Goal: Task Accomplishment & Management: Manage account settings

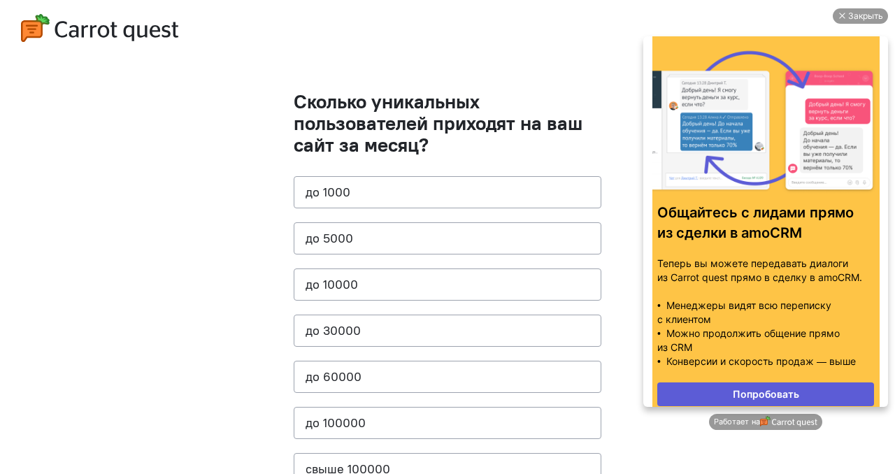
scroll to position [22, 0]
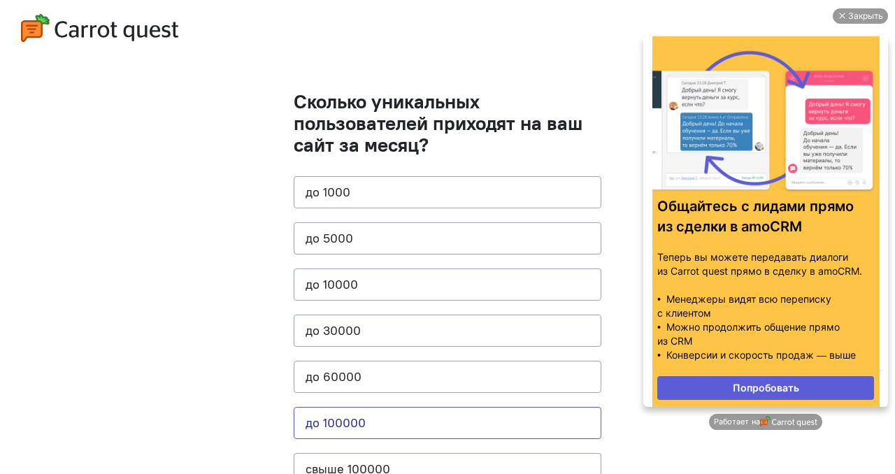
click at [421, 416] on button "до 100000" at bounding box center [448, 423] width 308 height 32
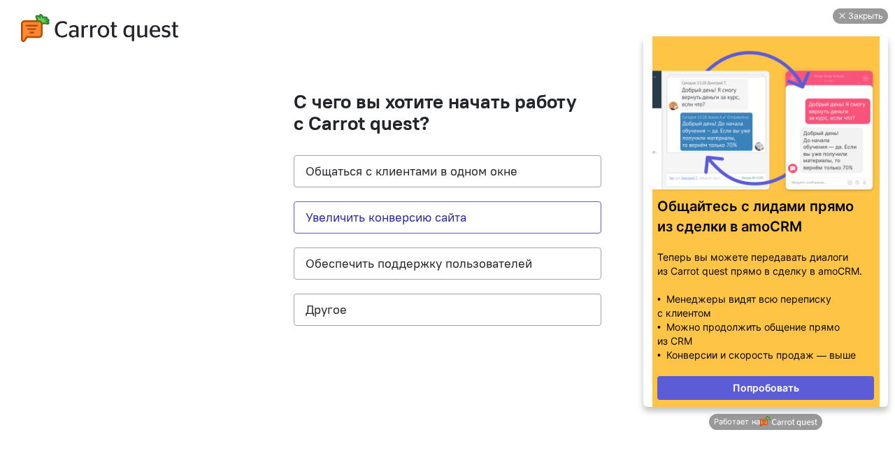
click at [432, 222] on button "Увеличить конверсию сайта" at bounding box center [448, 217] width 308 height 32
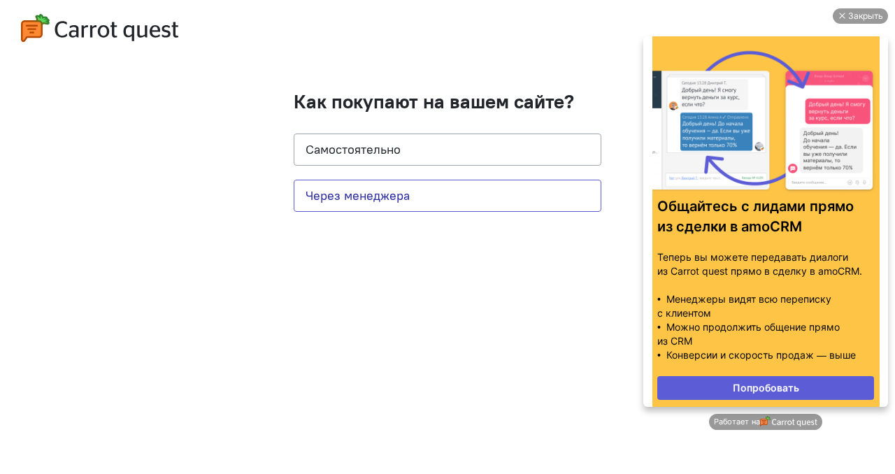
click at [461, 199] on button "Через менеджера" at bounding box center [448, 196] width 308 height 32
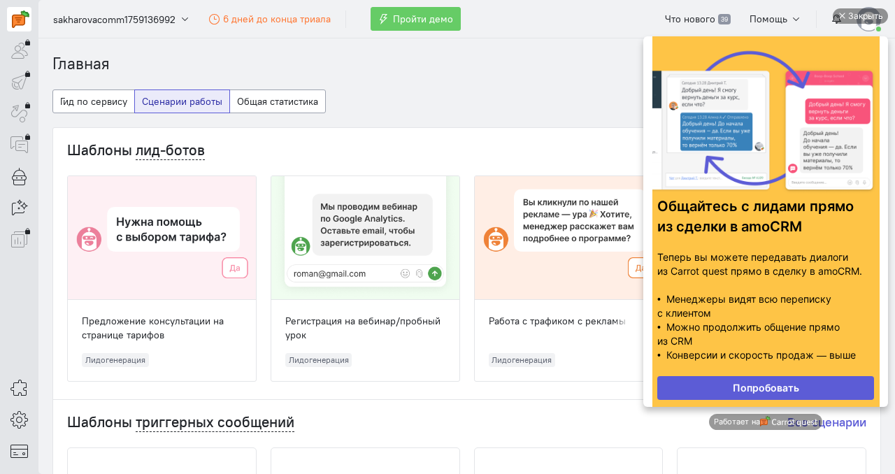
click at [747, 383] on link "Попробовать" at bounding box center [765, 388] width 217 height 24
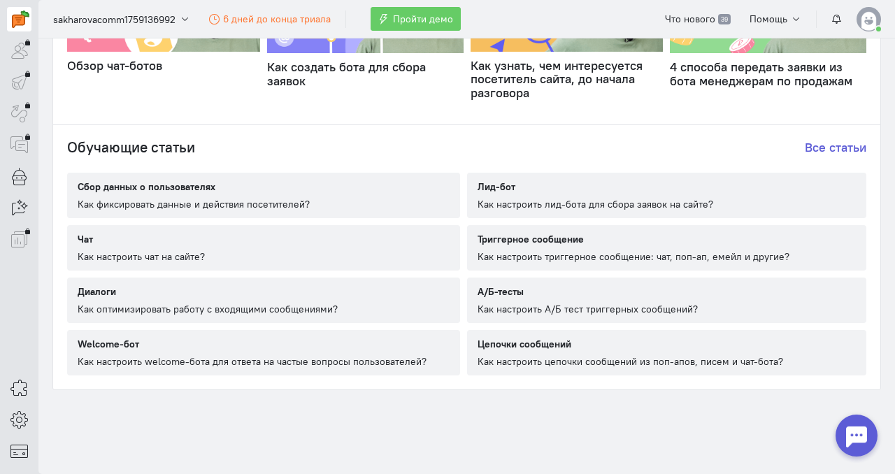
scroll to position [799, 0]
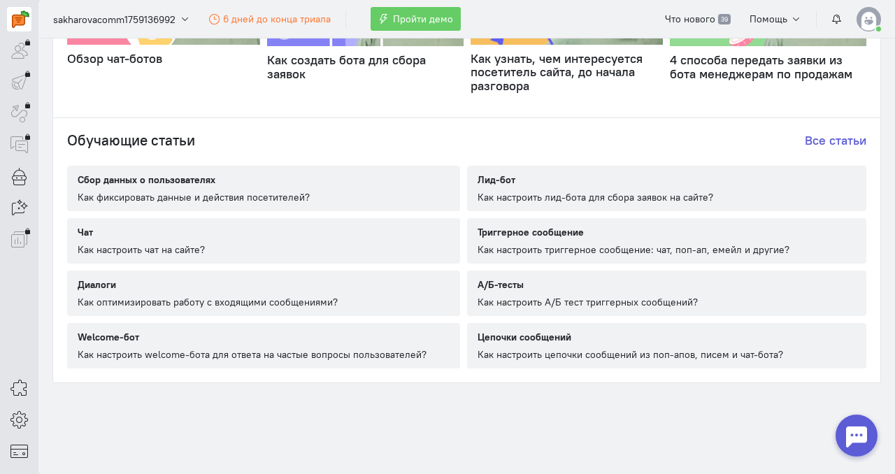
click at [536, 245] on div "Как настроить триггерное сообщение: чат, поп-ап, емейл и другие?" at bounding box center [634, 250] width 312 height 14
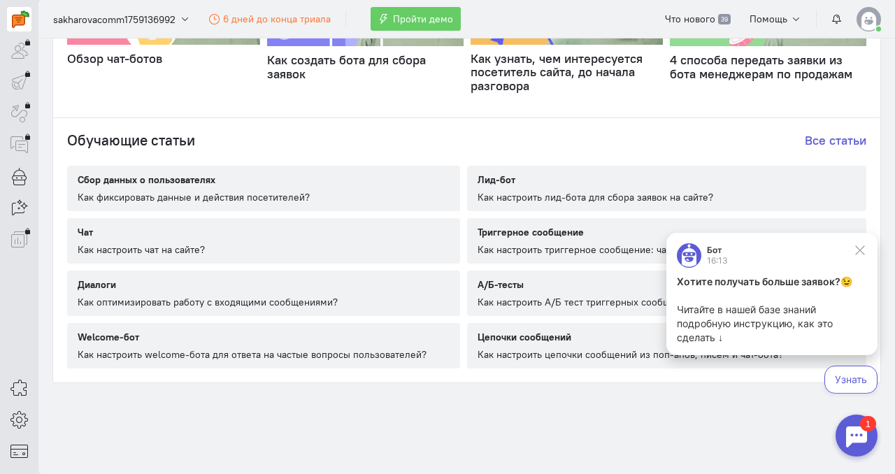
scroll to position [0, 0]
click at [284, 197] on div "Как фиксировать данные и действия посетителей?" at bounding box center [194, 197] width 232 height 14
click at [26, 423] on icon at bounding box center [18, 419] width 17 height 17
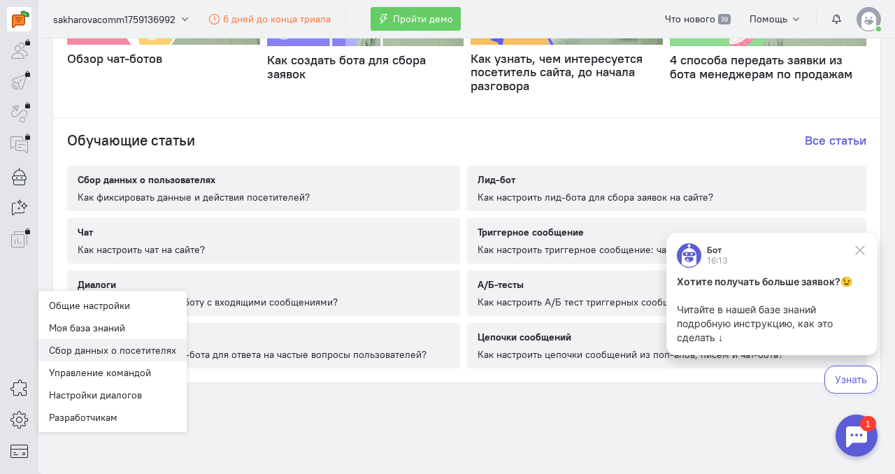
click at [119, 348] on link "Сбор данных о посетителях" at bounding box center [112, 350] width 148 height 22
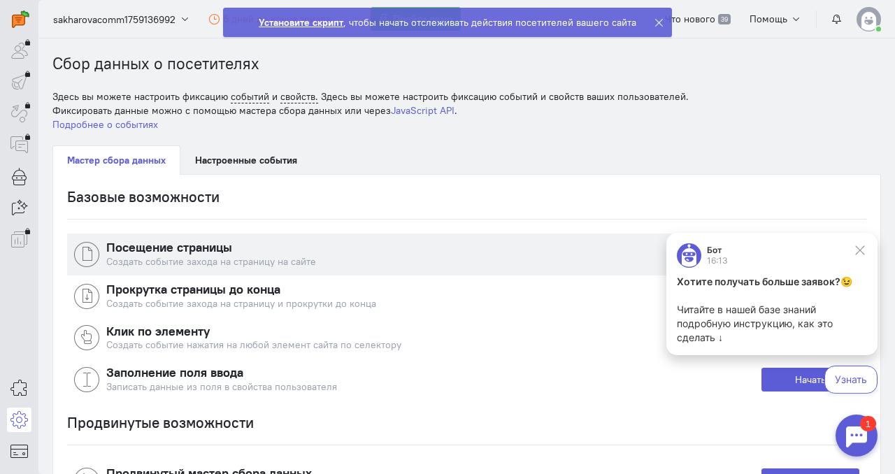
click at [222, 266] on div "Создать событие захода на страницу на сайте" at bounding box center [433, 262] width 655 height 14
click at [232, 245] on h4 "Посещение страницы" at bounding box center [433, 248] width 655 height 14
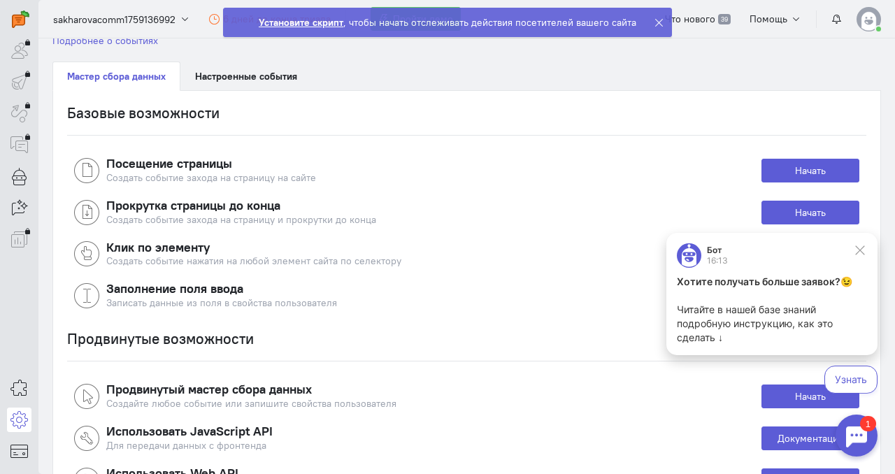
scroll to position [111, 0]
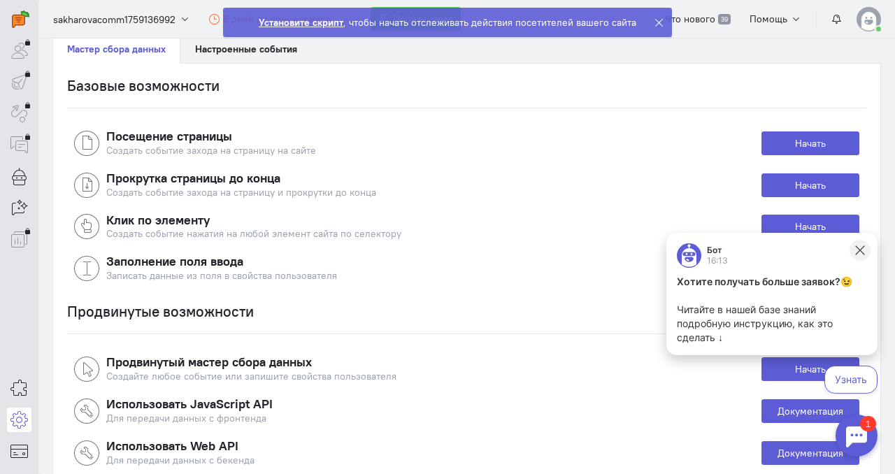
click at [861, 248] on icon at bounding box center [860, 250] width 13 height 13
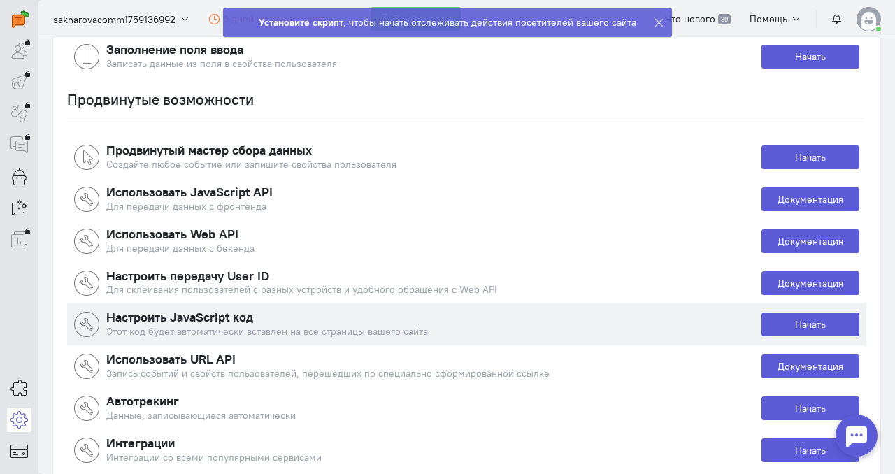
scroll to position [0, 0]
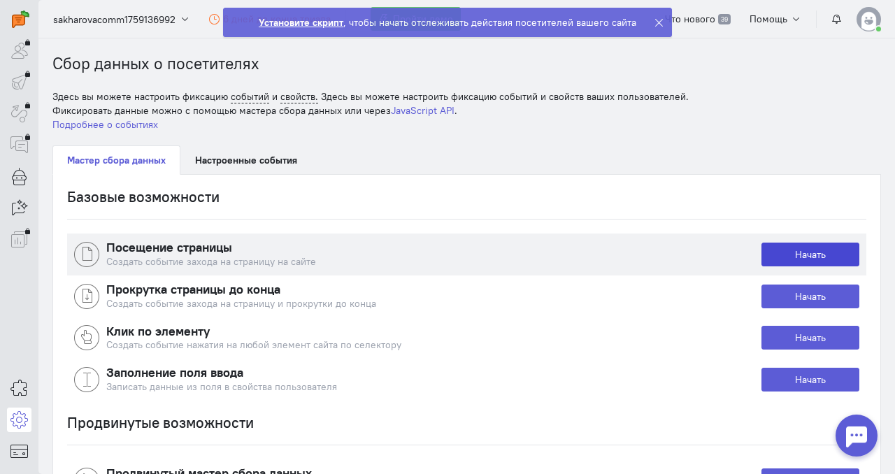
click at [770, 259] on link "Начать" at bounding box center [811, 255] width 98 height 24
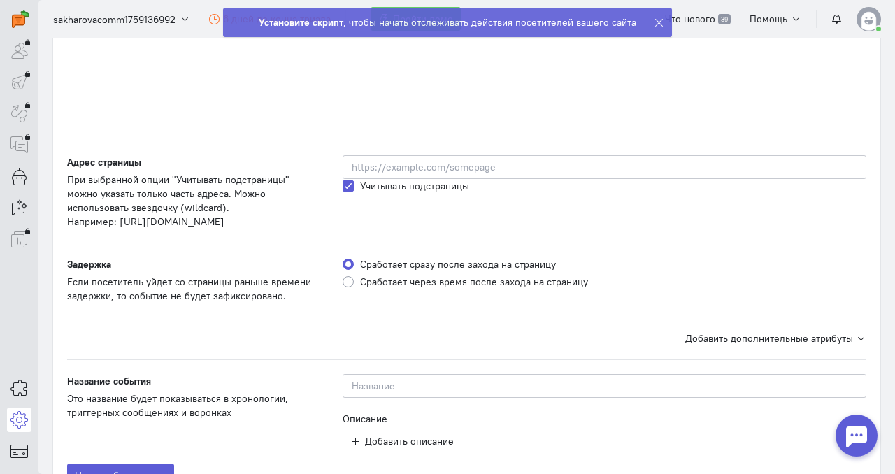
scroll to position [336, 0]
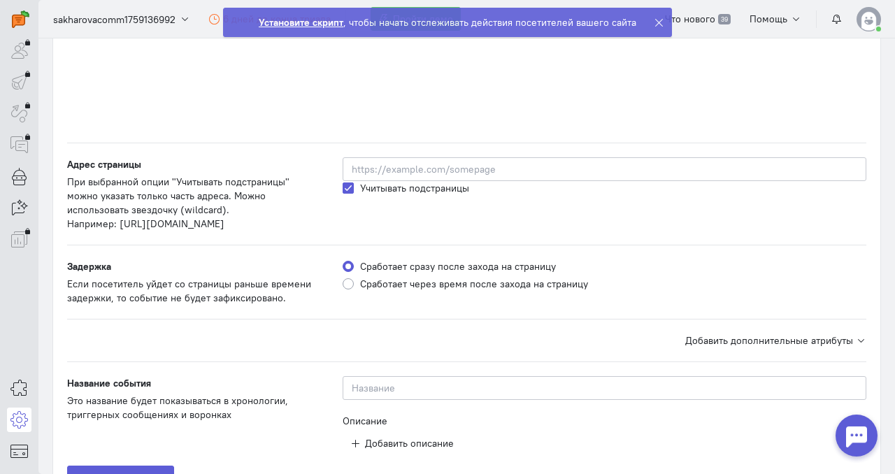
click at [468, 281] on label "Сработает через время после захода на страницу" at bounding box center [474, 284] width 228 height 14
click at [354, 281] on input "Сработает через время после захода на страницу" at bounding box center [348, 283] width 11 height 13
radio input "true"
radio input "false"
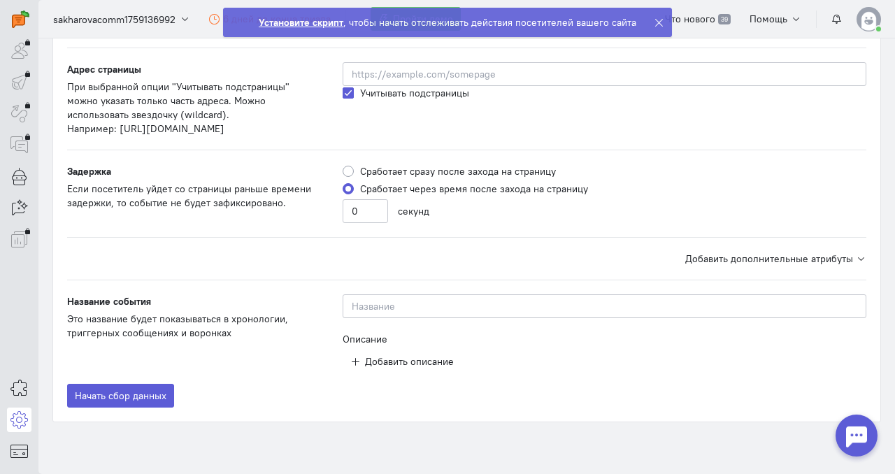
scroll to position [470, 0]
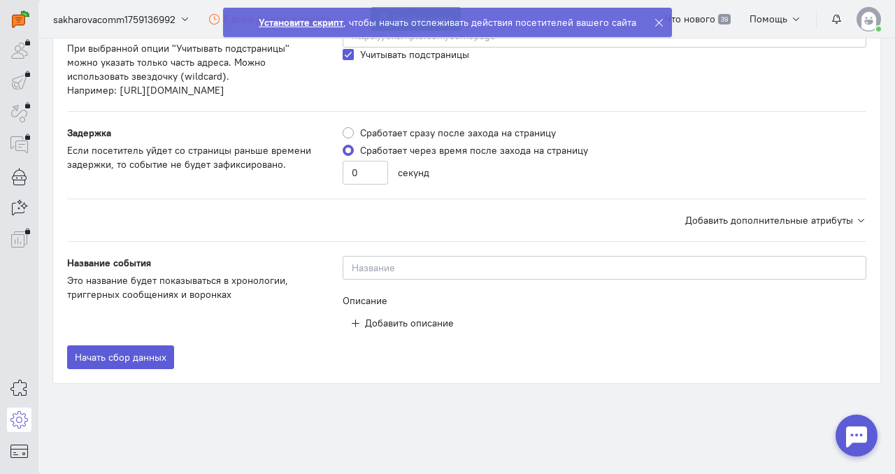
click at [722, 214] on span "Добавить дополнительные атрибуты" at bounding box center [769, 220] width 168 height 13
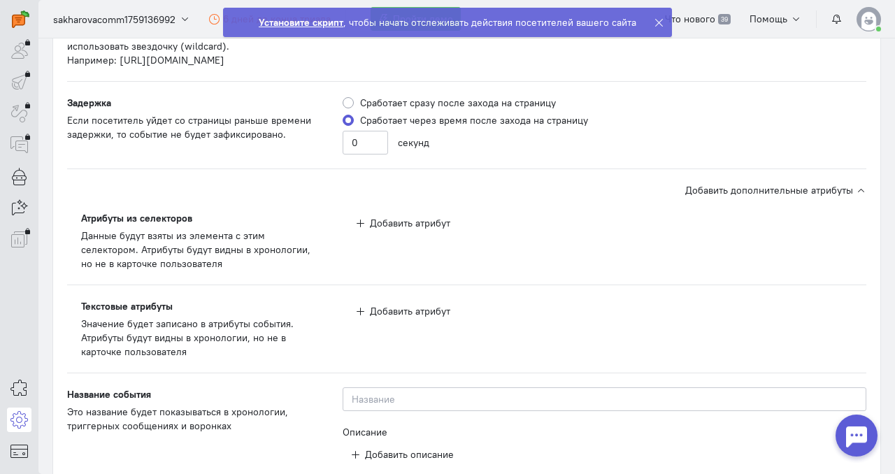
scroll to position [501, 0]
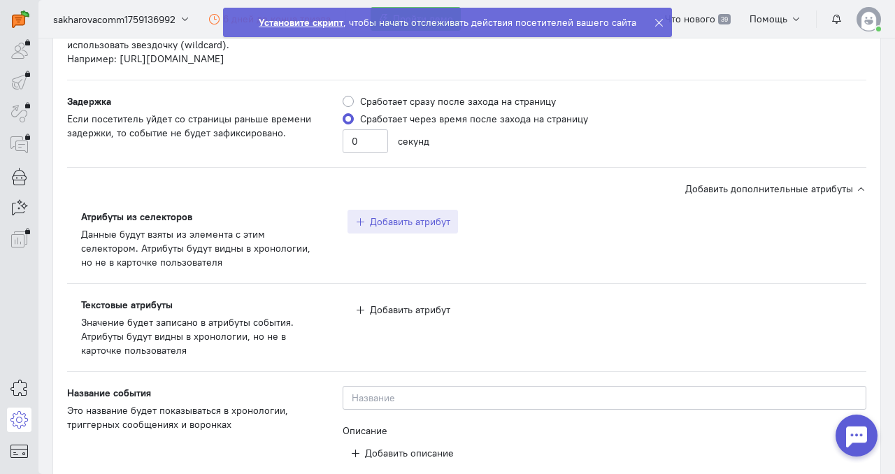
click at [391, 216] on span "Добавить атрибут" at bounding box center [410, 221] width 80 height 13
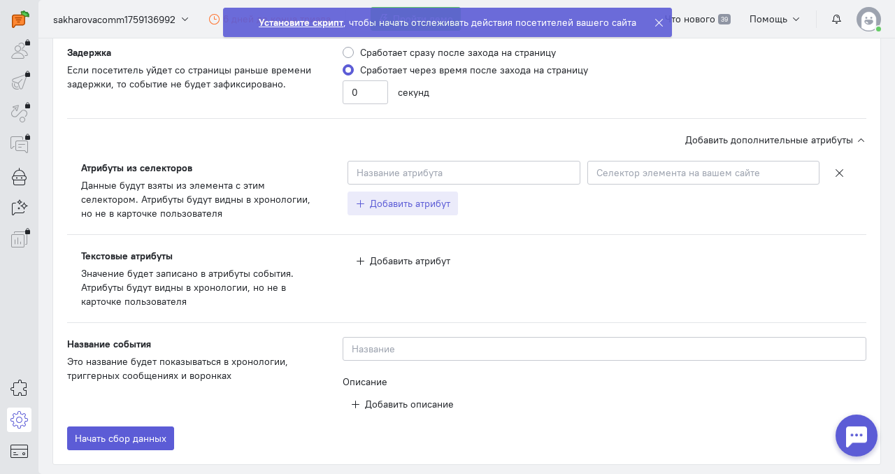
scroll to position [552, 0]
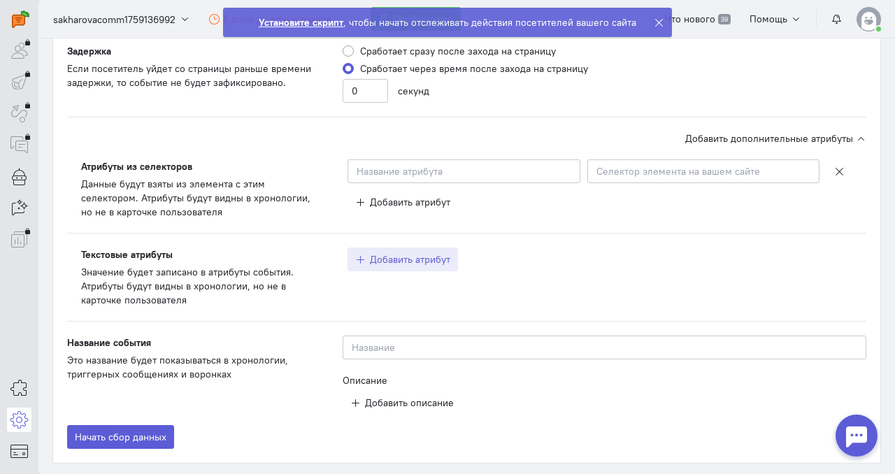
click at [418, 262] on span "Добавить атрибут" at bounding box center [410, 259] width 80 height 13
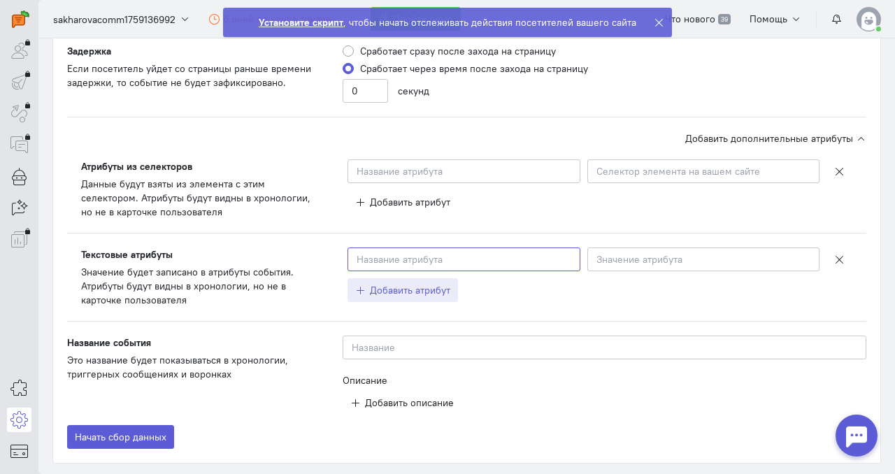
click at [418, 262] on input at bounding box center [464, 260] width 233 height 24
click at [699, 273] on div "Введите название атрибута Введите значение атрибута Добавить атрибут" at bounding box center [600, 277] width 533 height 59
click at [669, 266] on input at bounding box center [704, 260] width 233 height 24
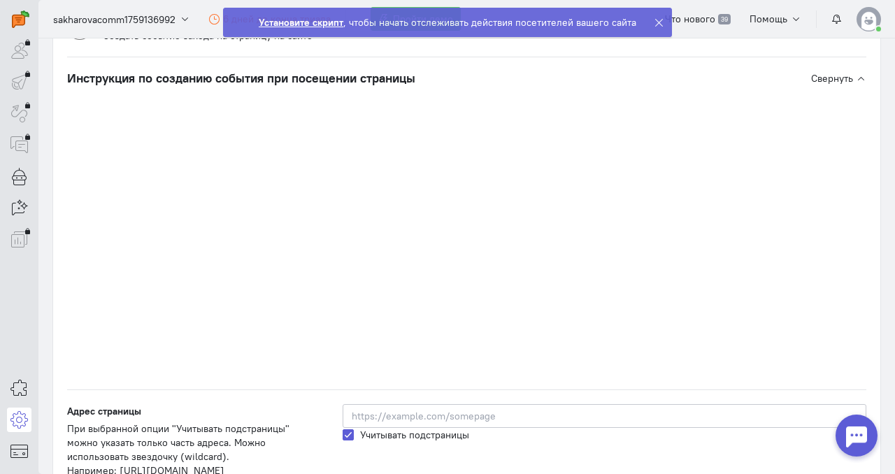
scroll to position [0, 0]
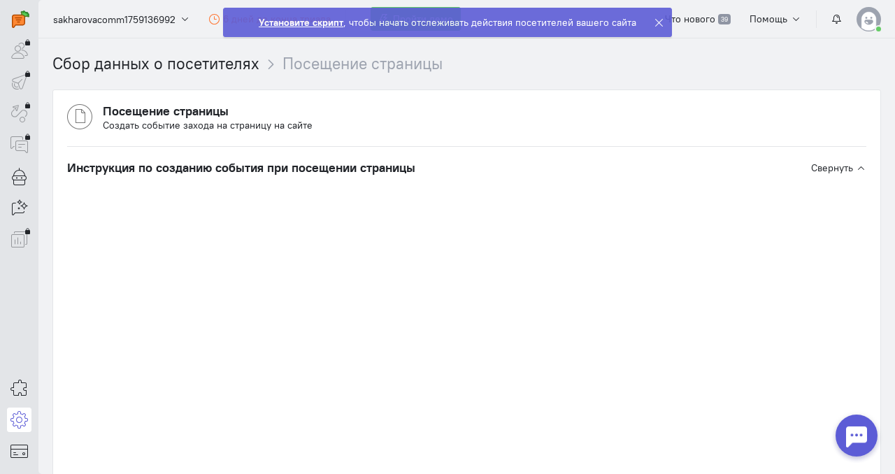
click at [269, 25] on strong "Установите скрипт" at bounding box center [301, 22] width 85 height 13
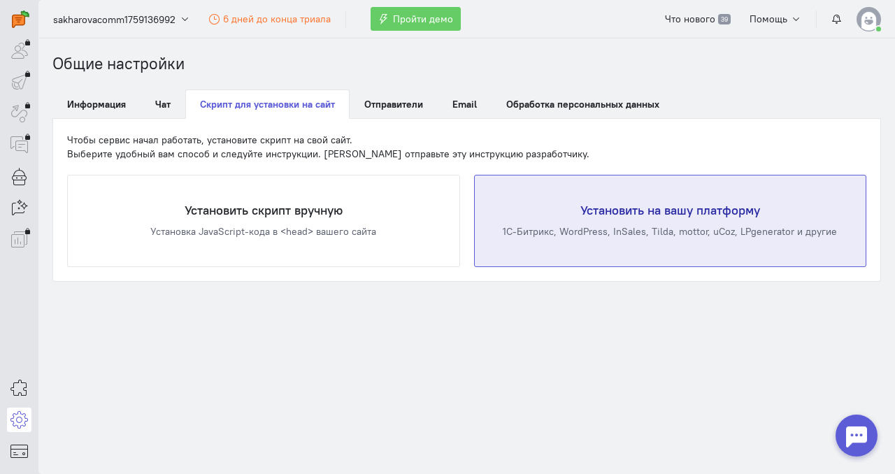
click at [529, 218] on div "Установить на вашу платформу 1С-Битрикс, WordPress, InSales, Tilda, mottor, uCo…" at bounding box center [671, 221] width 392 height 91
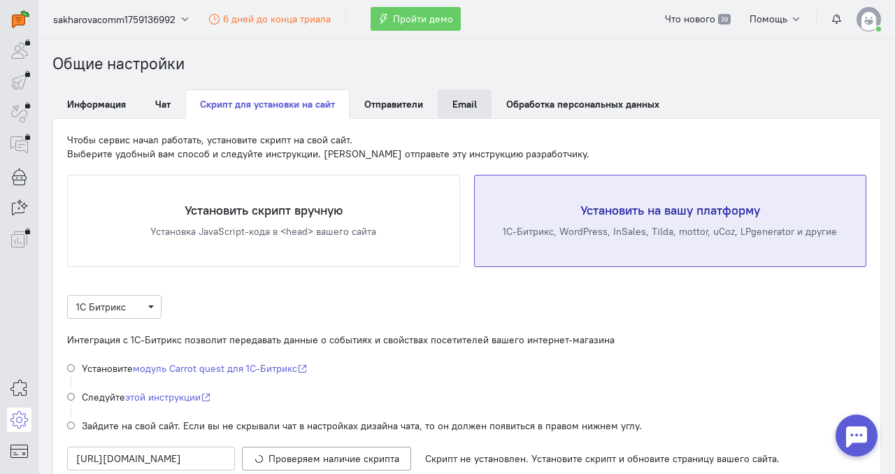
click at [462, 112] on link "Email" at bounding box center [465, 104] width 54 height 29
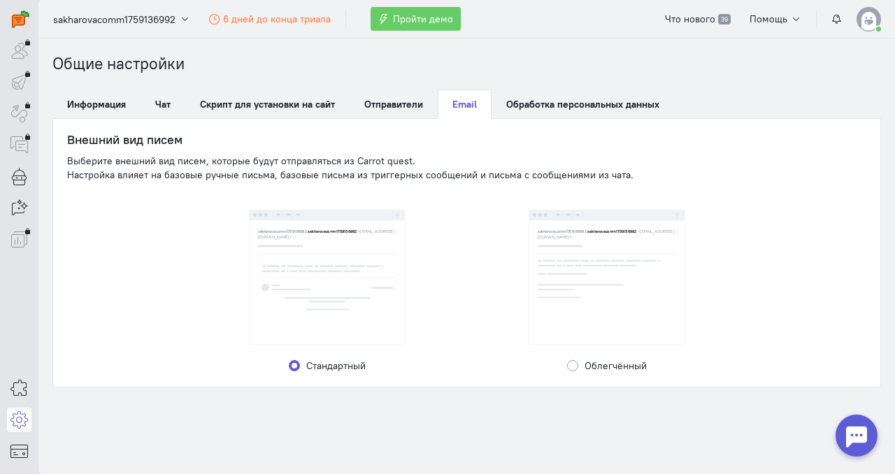
click at [554, 252] on div "sakharovacomm1759136992 sakharovacomm1759136992 <[EMAIL_ADDRESS][DOMAIN_NAME]>" at bounding box center [606, 264] width 155 height 86
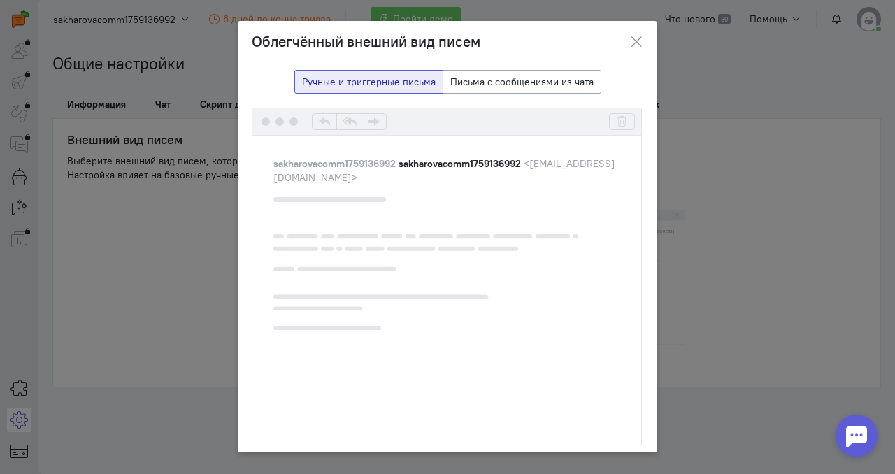
click at [560, 97] on div "Ручные и триггерные письма Письма с сообщениями из чата" at bounding box center [448, 89] width 392 height 38
click at [551, 87] on button "Письма с сообщениями из чата" at bounding box center [522, 82] width 159 height 24
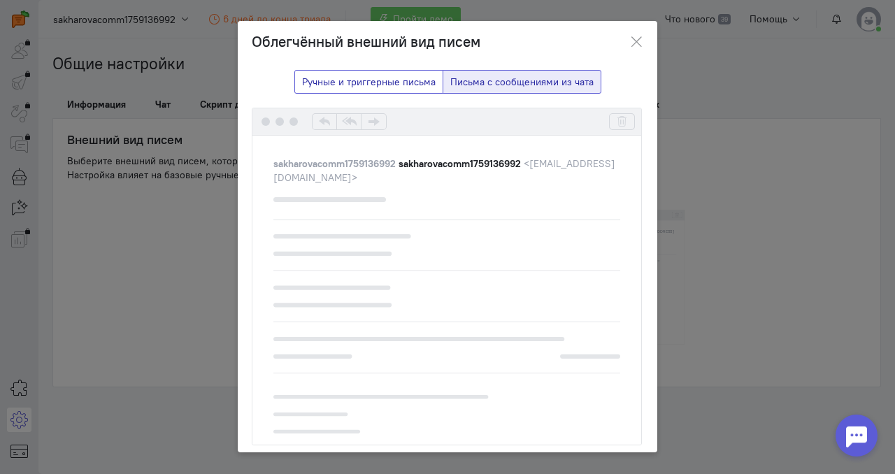
click at [373, 83] on button "Ручные и триггерные письма" at bounding box center [368, 82] width 149 height 24
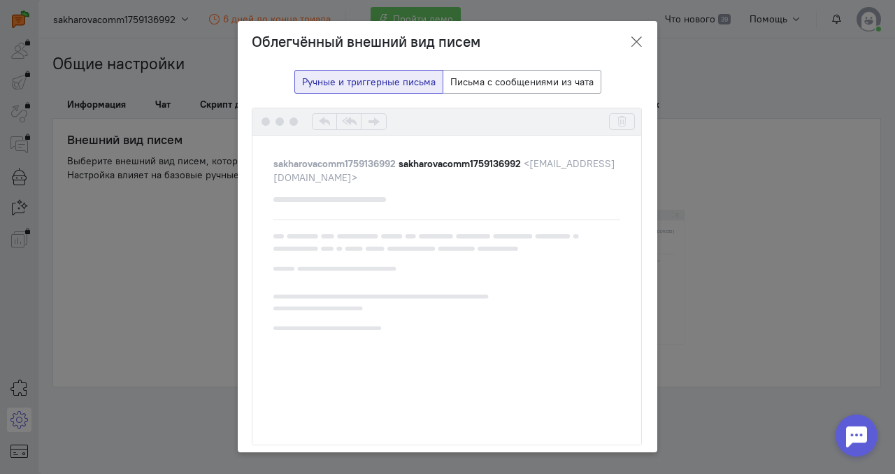
click at [639, 36] on icon at bounding box center [636, 42] width 14 height 14
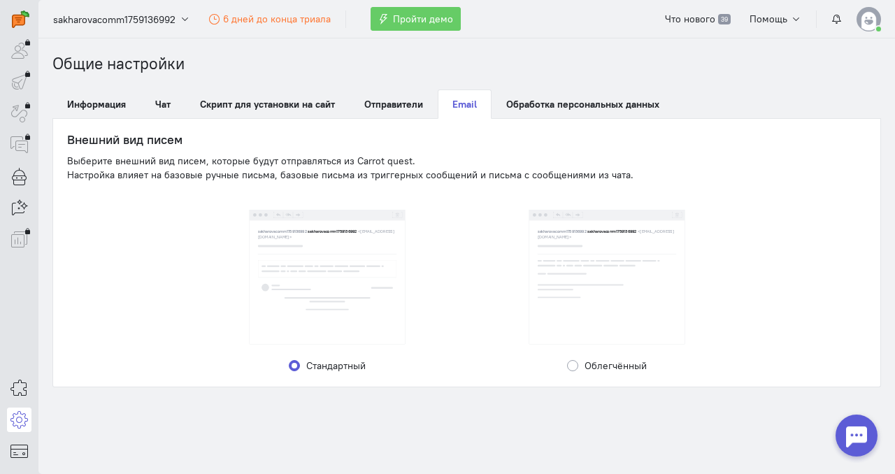
click at [315, 240] on div "sakharovacomm1759136992 sakharovacomm1759136992 <[EMAIL_ADDRESS][DOMAIN_NAME]>" at bounding box center [326, 270] width 155 height 98
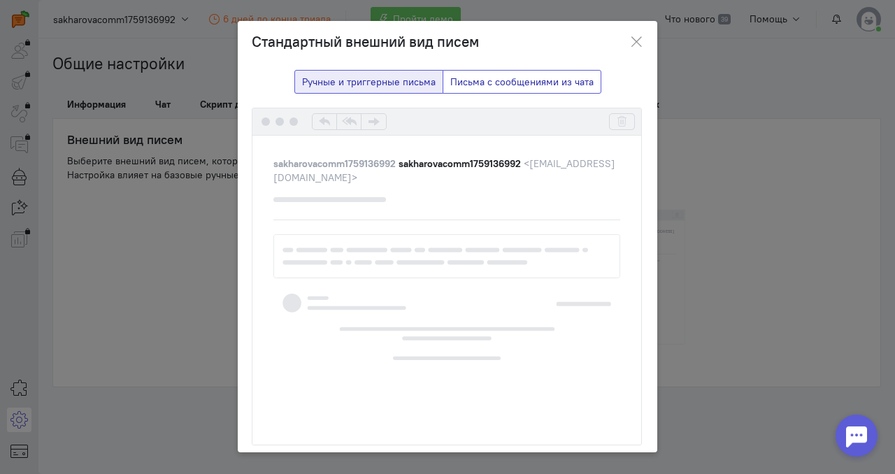
click at [496, 85] on button "Письма с сообщениями из чата" at bounding box center [522, 82] width 159 height 24
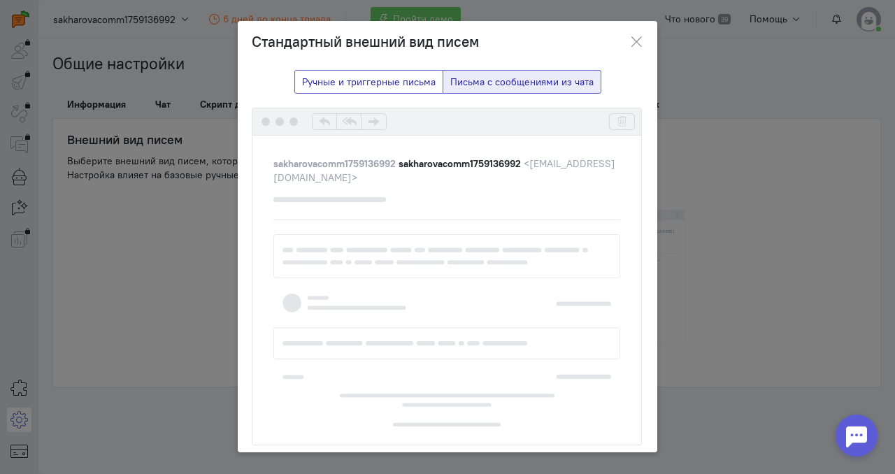
click at [418, 83] on button "Ручные и триггерные письма" at bounding box center [368, 82] width 149 height 24
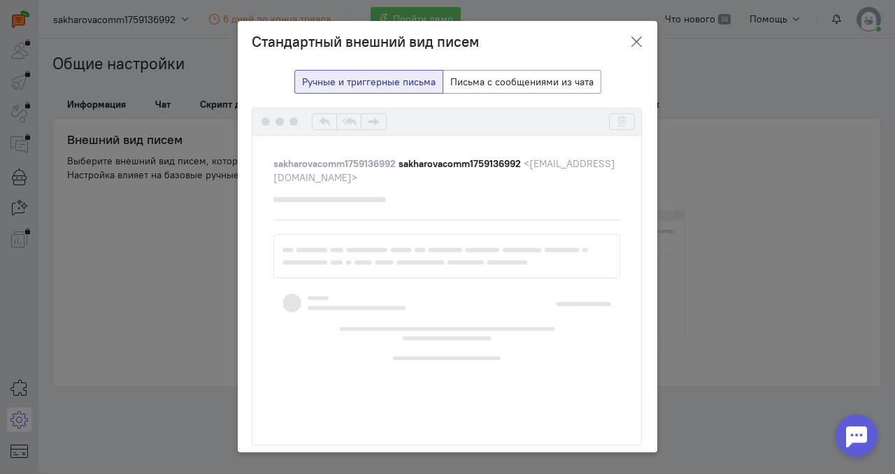
click at [637, 34] on button at bounding box center [636, 42] width 42 height 33
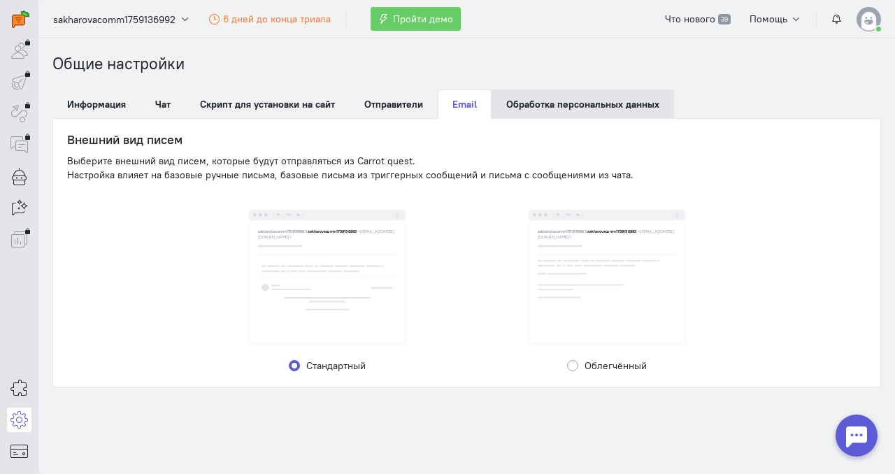
click at [527, 113] on link "Обработка персональных данных" at bounding box center [583, 104] width 183 height 29
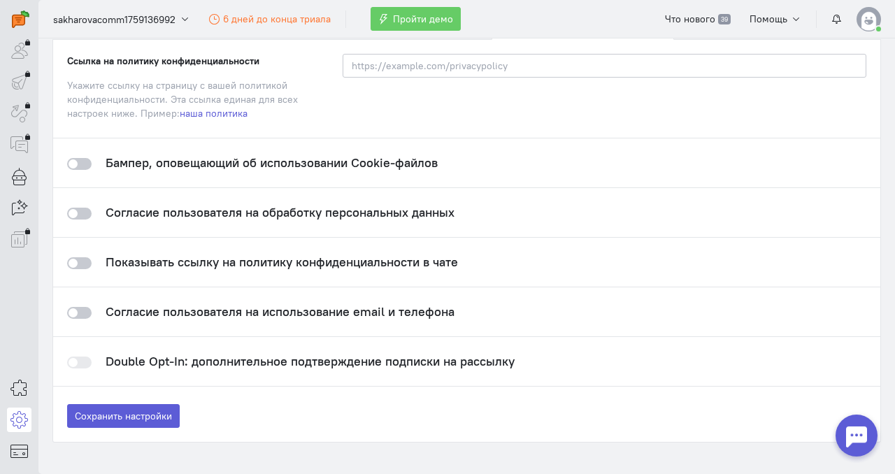
scroll to position [89, 0]
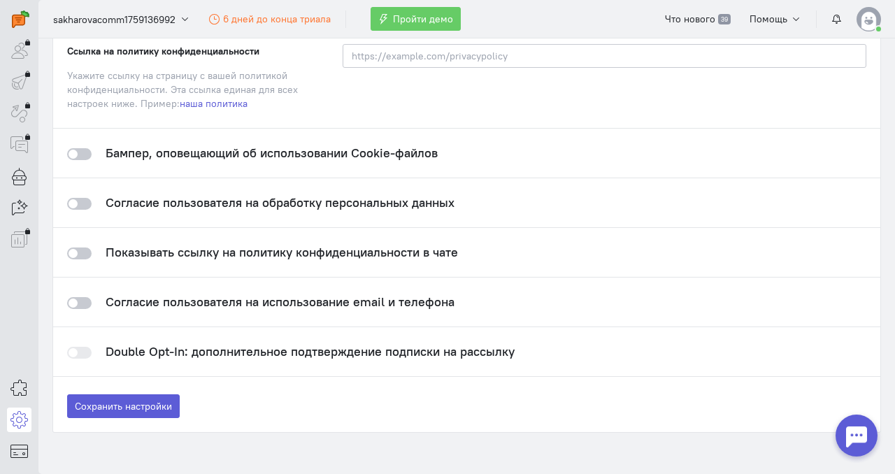
click at [196, 353] on h4 "Double Opt-In: дополнительное подтверждение подписки на рассылку" at bounding box center [310, 352] width 409 height 14
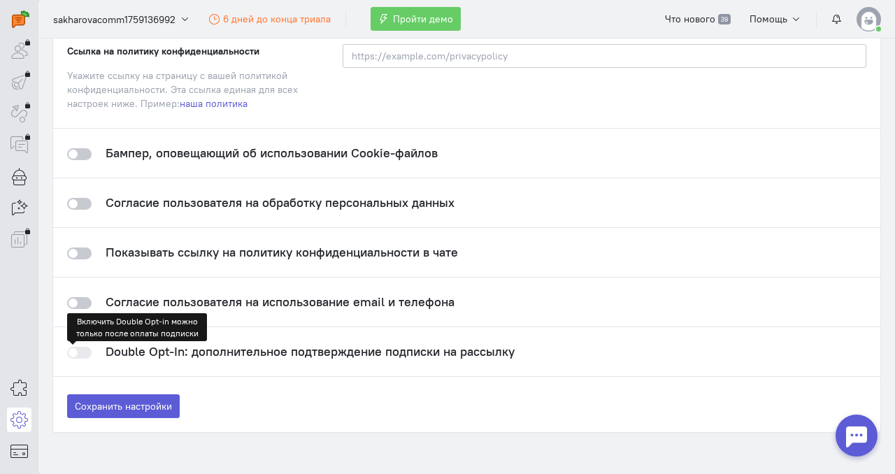
click at [76, 348] on div at bounding box center [79, 353] width 24 height 12
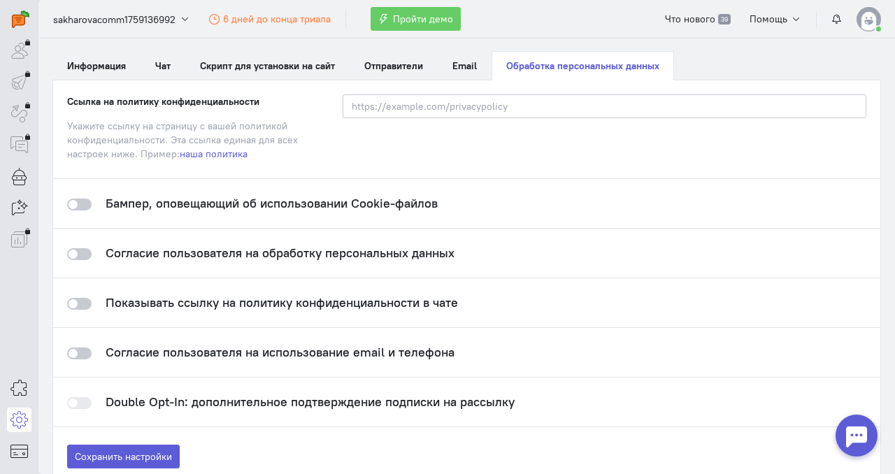
scroll to position [0, 0]
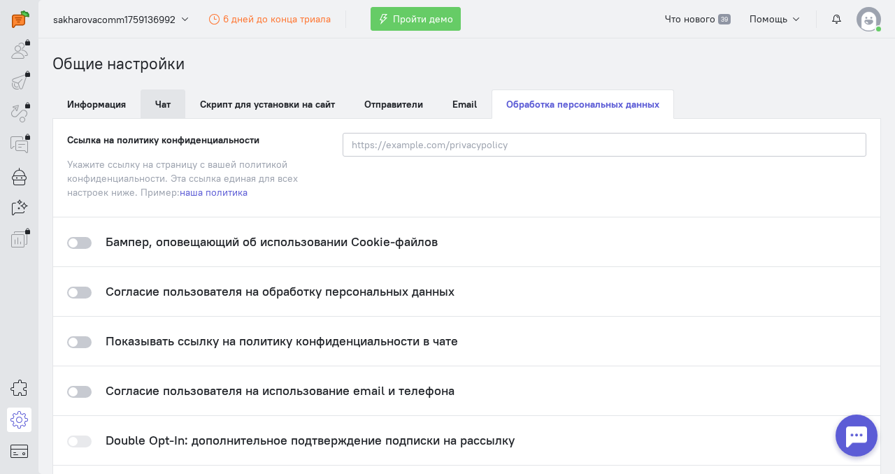
click at [164, 96] on link "Чат" at bounding box center [163, 104] width 45 height 29
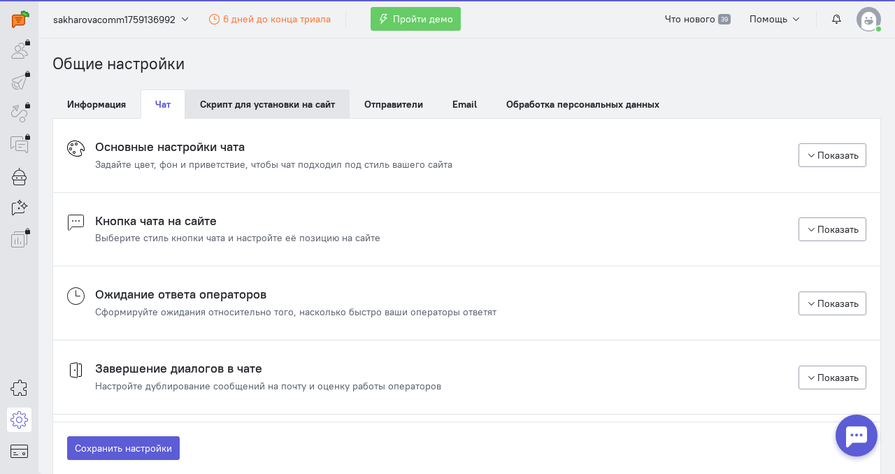
click at [251, 101] on link "Скрипт для установки на сайт" at bounding box center [267, 104] width 164 height 29
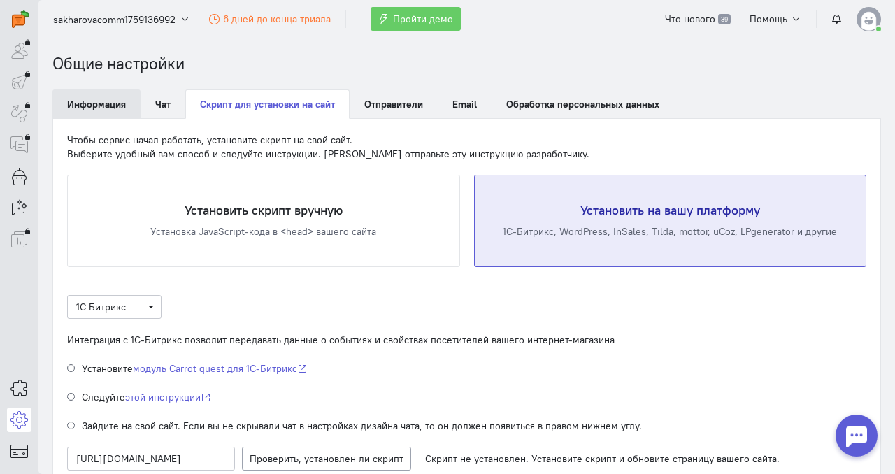
click at [88, 109] on link "Информация" at bounding box center [96, 104] width 88 height 29
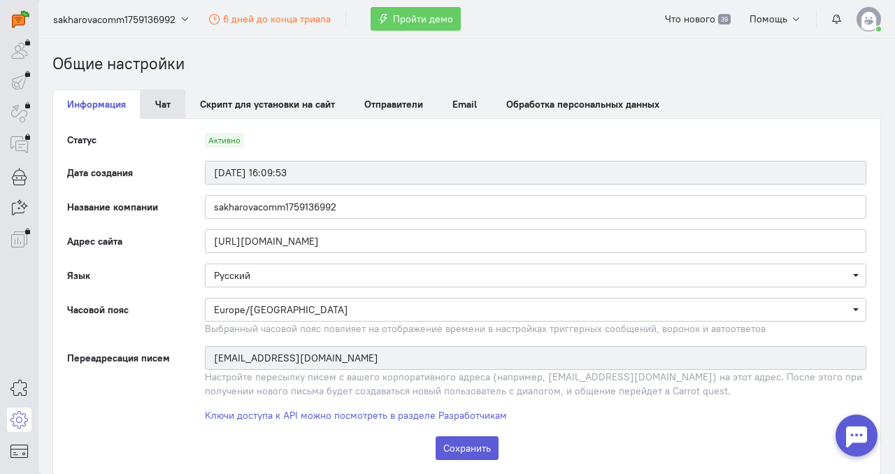
click at [162, 107] on link "Чат" at bounding box center [163, 104] width 45 height 29
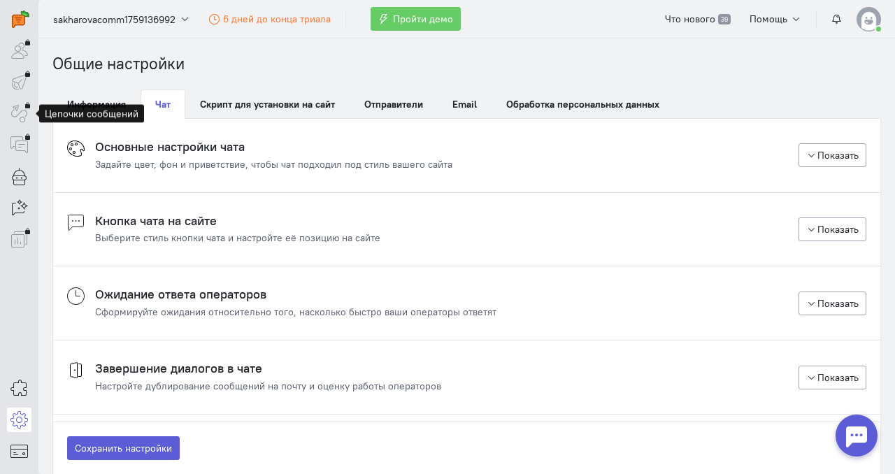
click at [24, 119] on div at bounding box center [19, 113] width 24 height 24
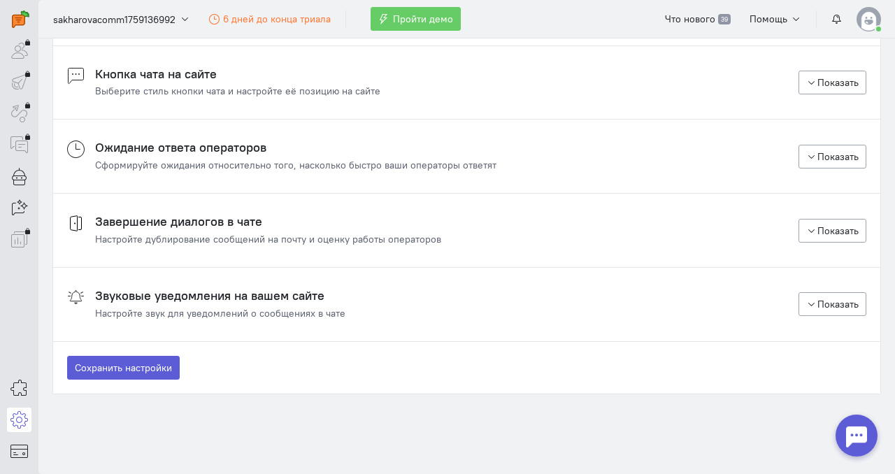
scroll to position [158, 0]
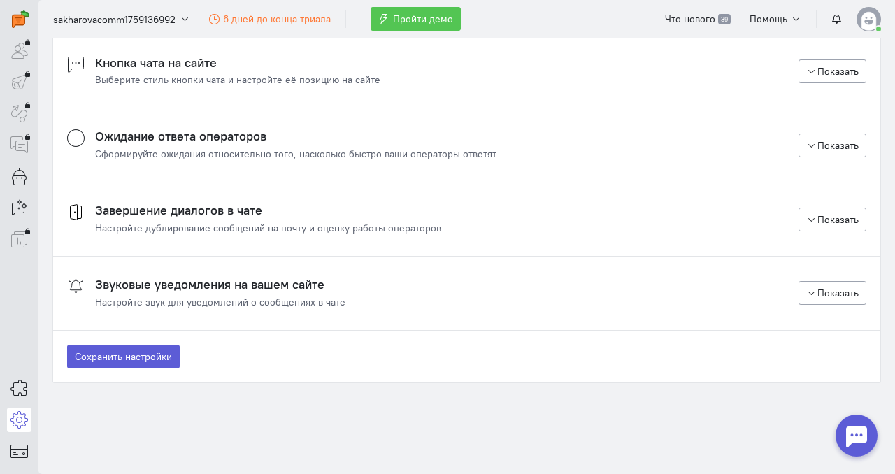
click at [410, 26] on button "Пройти демо" at bounding box center [416, 19] width 90 height 24
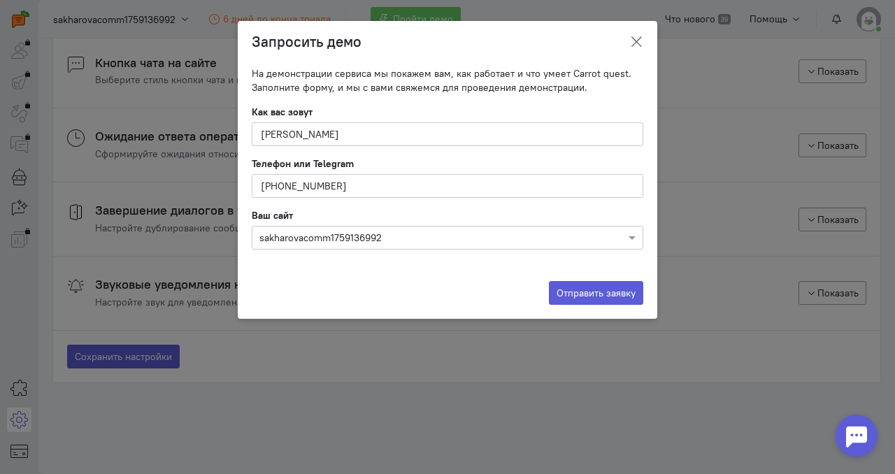
click at [632, 36] on icon at bounding box center [636, 42] width 14 height 14
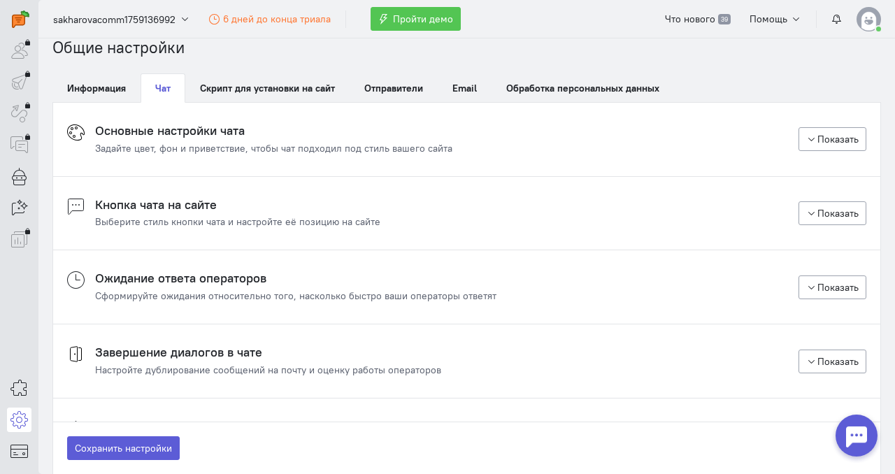
scroll to position [0, 0]
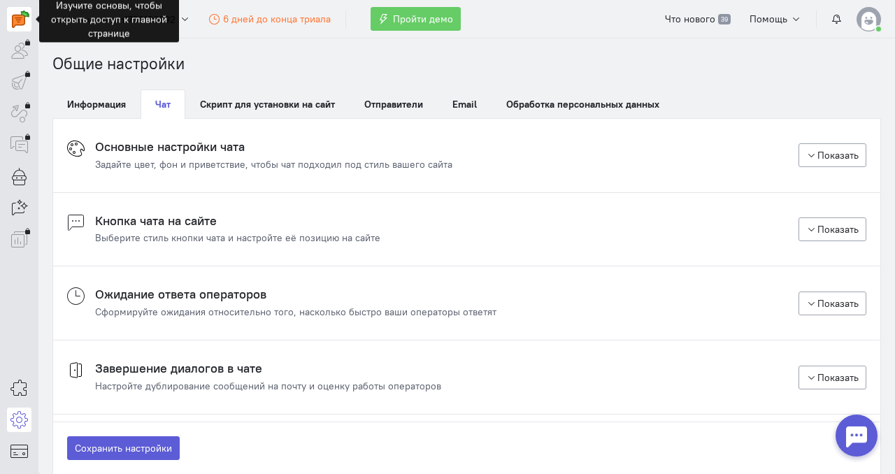
click at [20, 17] on img at bounding box center [20, 18] width 17 height 17
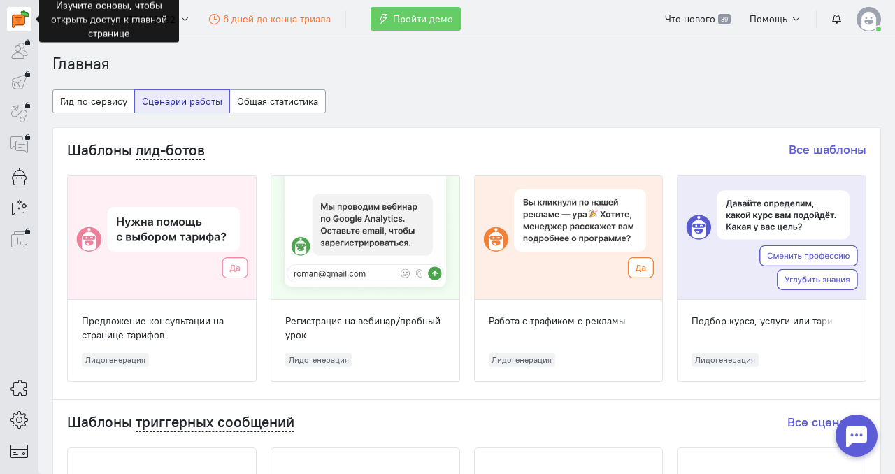
click at [226, 33] on cq-header "sakharovacomm1759136992 6 дней до конца триала Пройти демо Что нового 39 Помощь" at bounding box center [466, 19] width 857 height 38
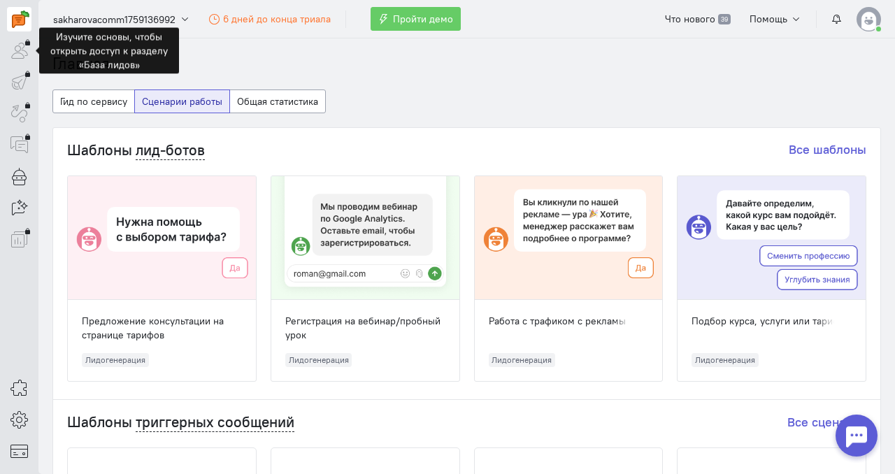
click at [16, 48] on div at bounding box center [19, 50] width 24 height 24
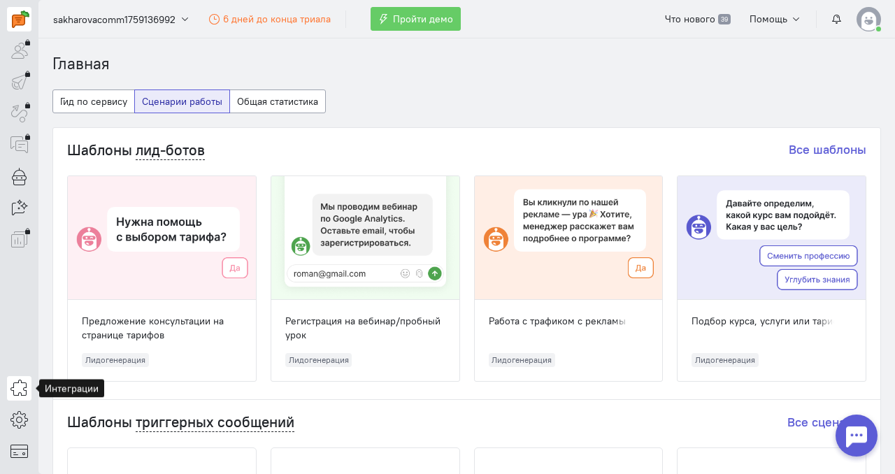
click at [24, 392] on icon at bounding box center [18, 388] width 17 height 17
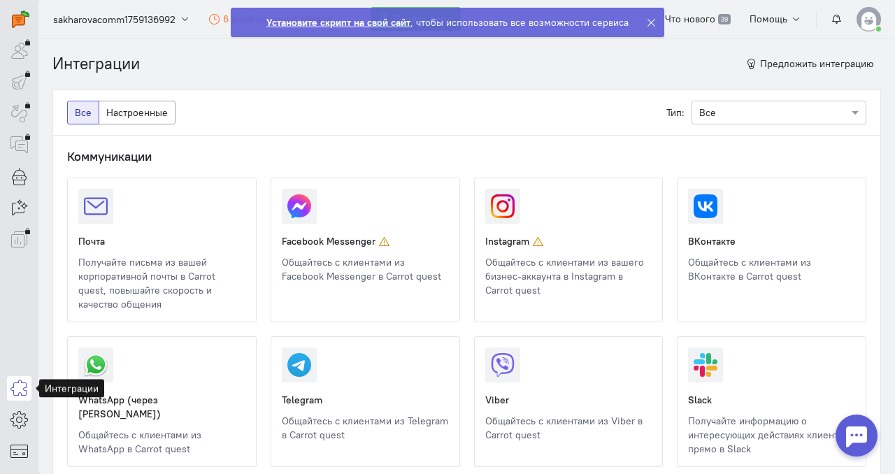
click at [353, 22] on strong "Установите скрипт на свой сайт" at bounding box center [338, 22] width 144 height 13
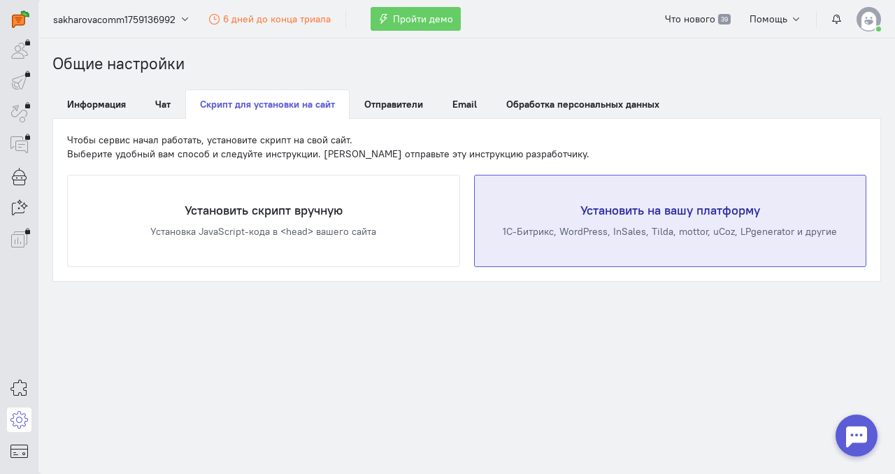
click at [476, 232] on div "Установить на вашу платформу 1С-Битрикс, WordPress, InSales, Tilda, mottor, uCo…" at bounding box center [671, 221] width 392 height 91
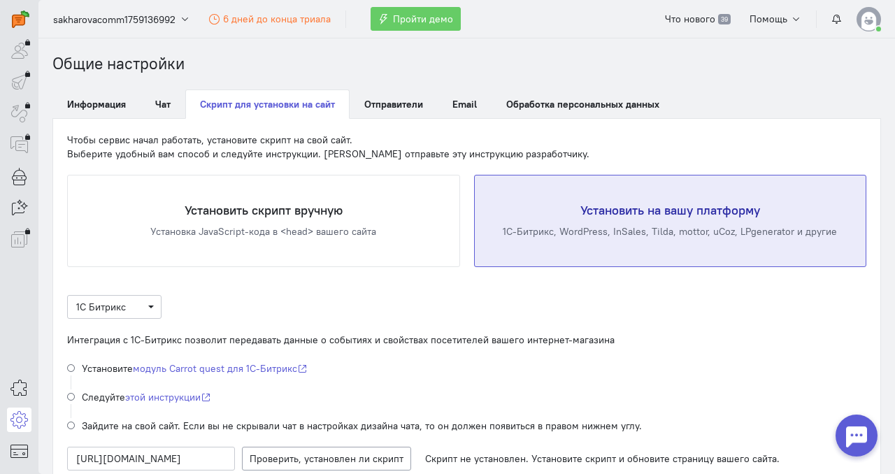
scroll to position [101, 0]
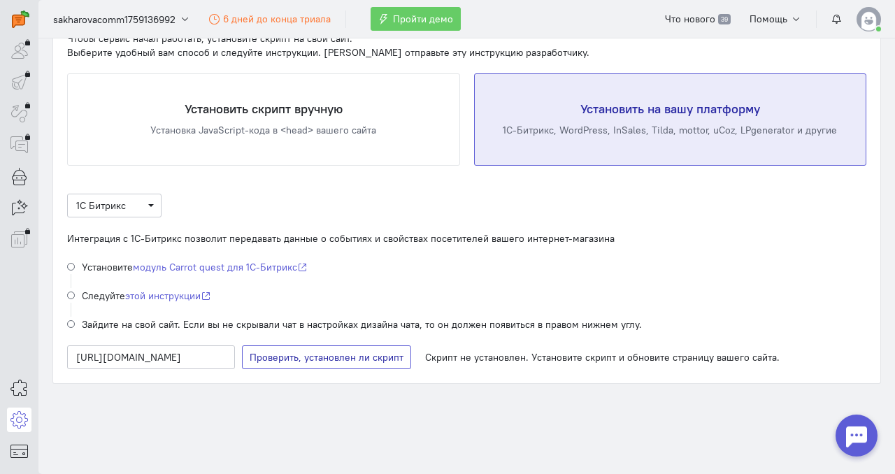
click at [335, 355] on span "Проверяем наличие скрипта" at bounding box center [334, 357] width 131 height 13
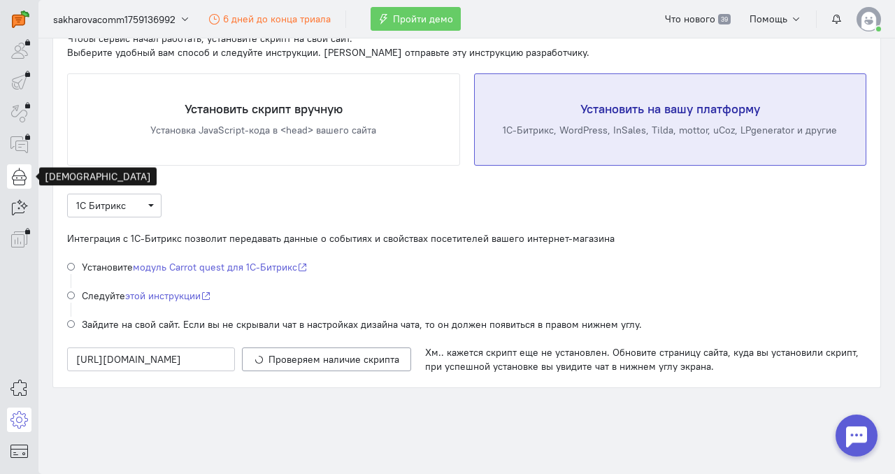
click at [20, 180] on icon at bounding box center [18, 176] width 17 height 17
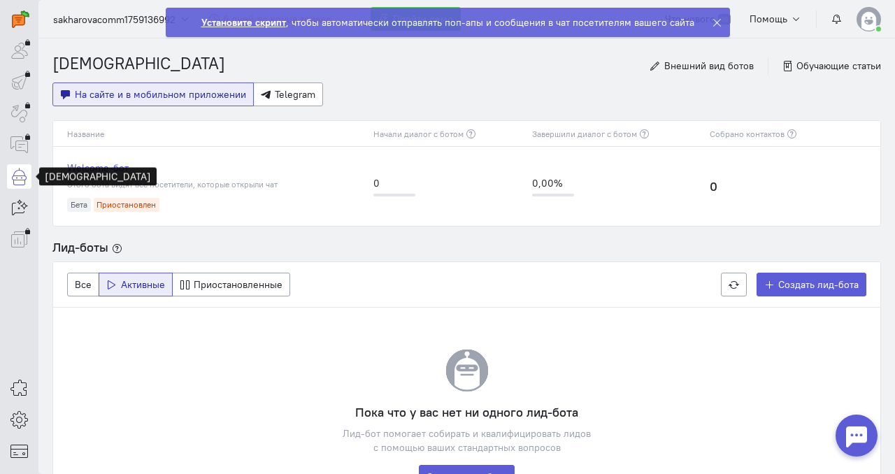
click at [718, 22] on icon at bounding box center [717, 22] width 10 height 10
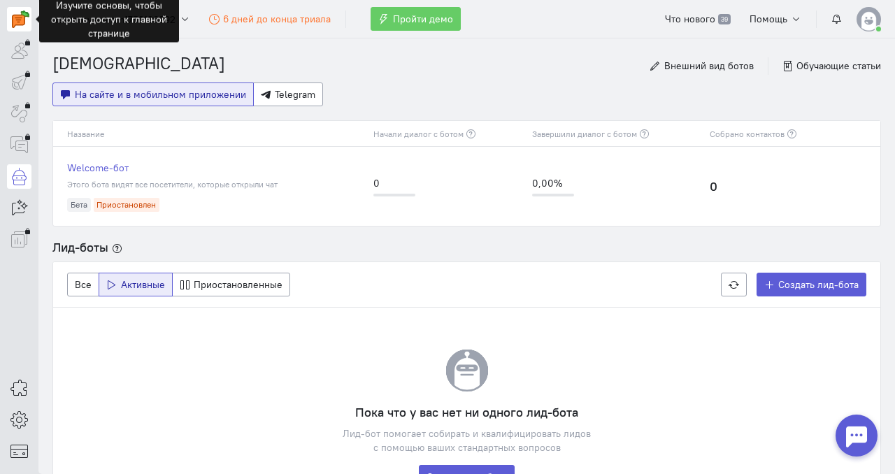
click at [15, 10] on img at bounding box center [20, 18] width 17 height 17
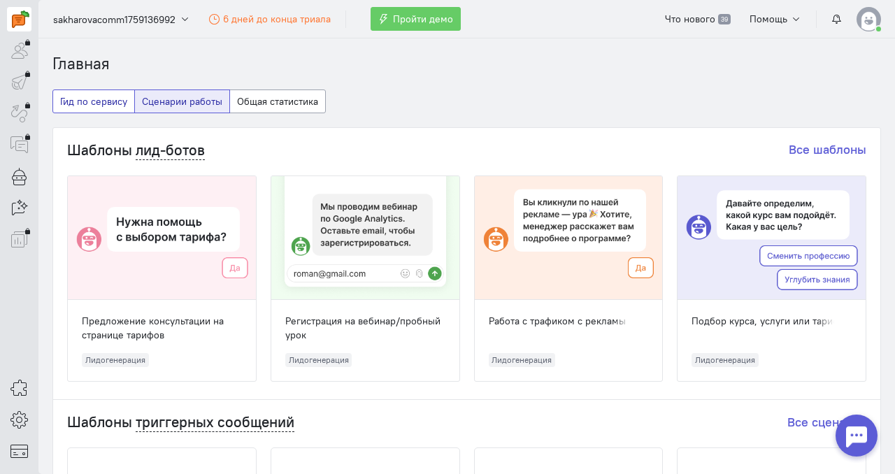
click at [89, 101] on button "Гид по сервису" at bounding box center [93, 102] width 83 height 24
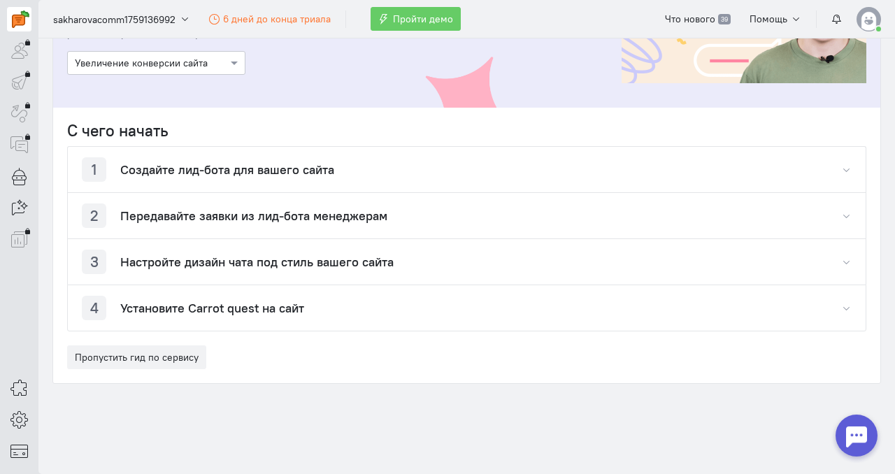
scroll to position [199, 0]
click at [178, 351] on button "Пропустить гид по сервису" at bounding box center [136, 357] width 139 height 24
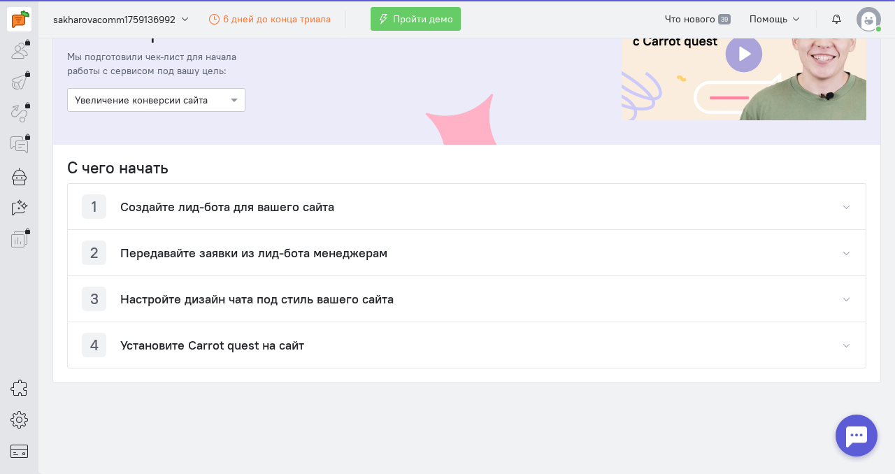
scroll to position [162, 0]
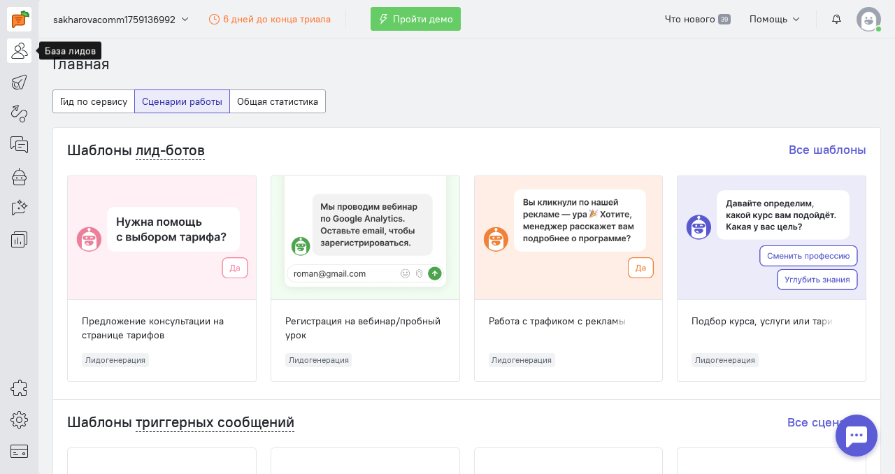
click at [28, 53] on link at bounding box center [19, 50] width 24 height 24
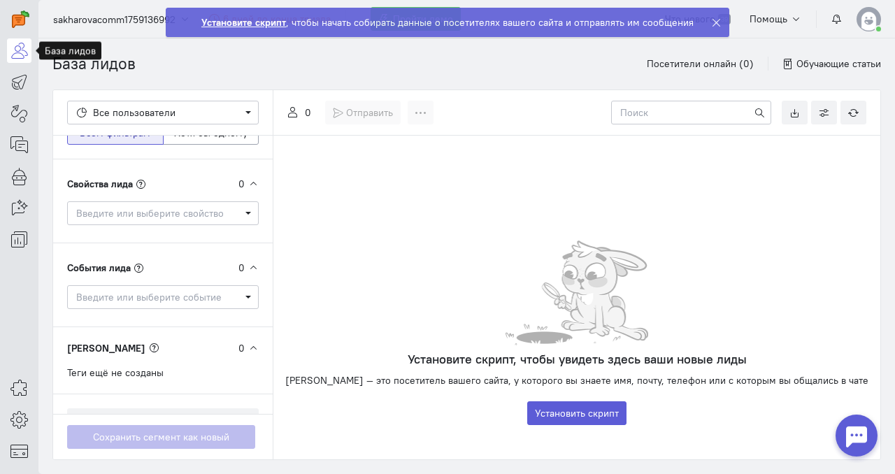
scroll to position [55, 0]
click at [199, 212] on span "Введите или выберите свойство" at bounding box center [158, 212] width 164 height 14
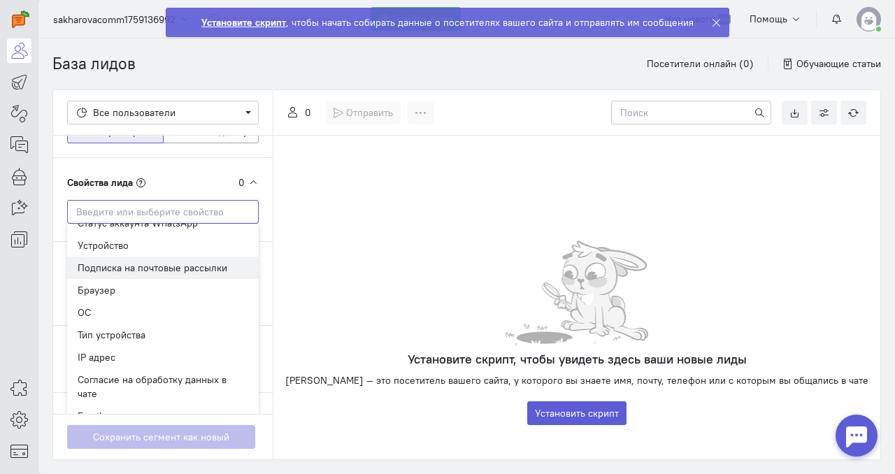
scroll to position [759, 0]
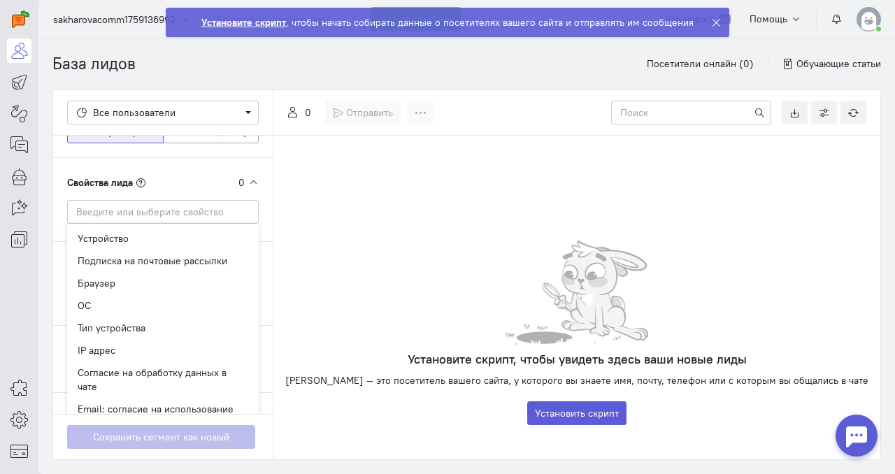
click at [261, 259] on div "События лида 0 Введите или выберите событие Удаленное событие" at bounding box center [163, 284] width 220 height 84
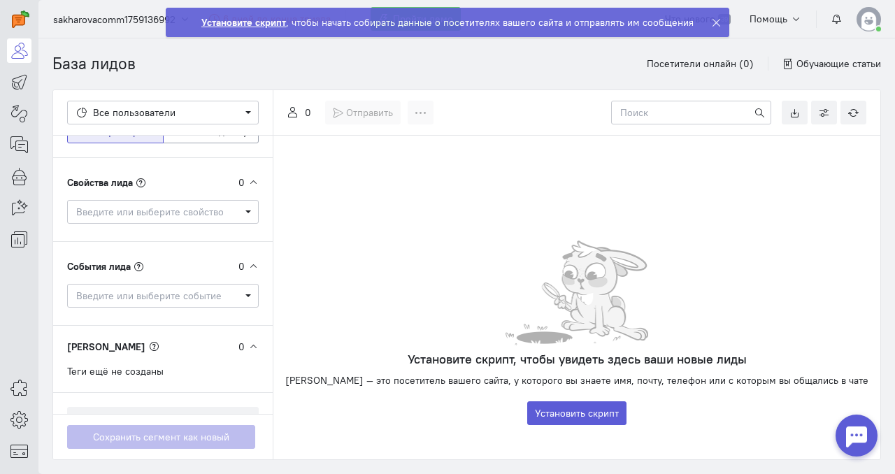
click at [178, 311] on div "События лида 0 Введите или выберите событие Удаленное событие" at bounding box center [163, 284] width 220 height 84
click at [164, 295] on span "Введите или выберите событие" at bounding box center [158, 296] width 164 height 14
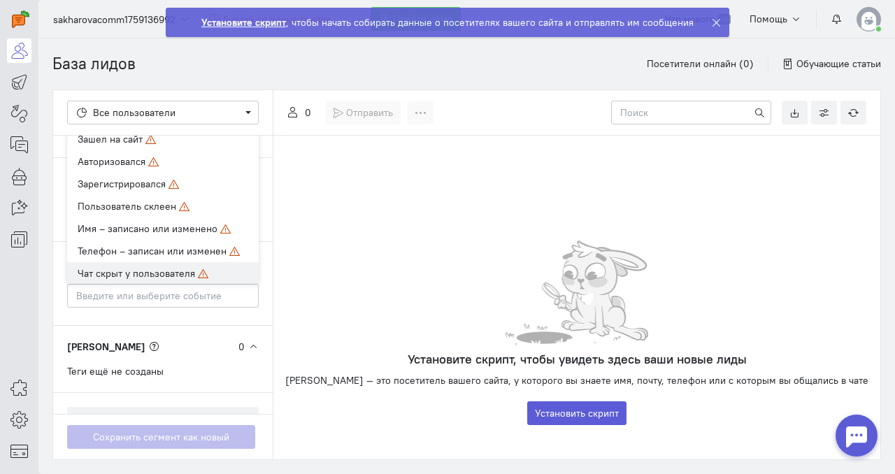
click at [159, 273] on span "Чат скрыт у пользователя" at bounding box center [137, 273] width 118 height 13
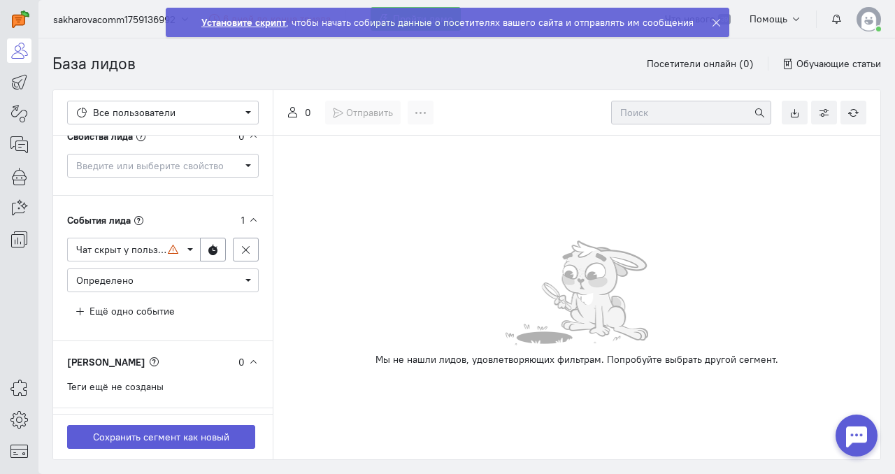
scroll to position [147, 0]
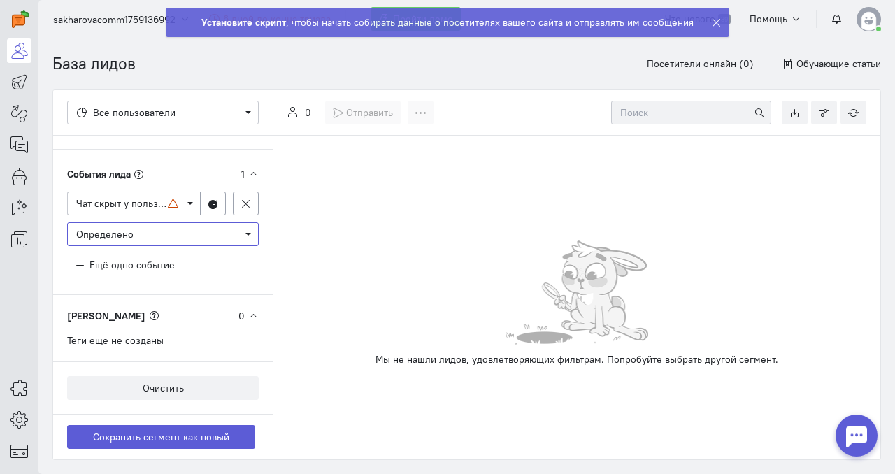
click at [108, 232] on span "Определено" at bounding box center [104, 234] width 57 height 13
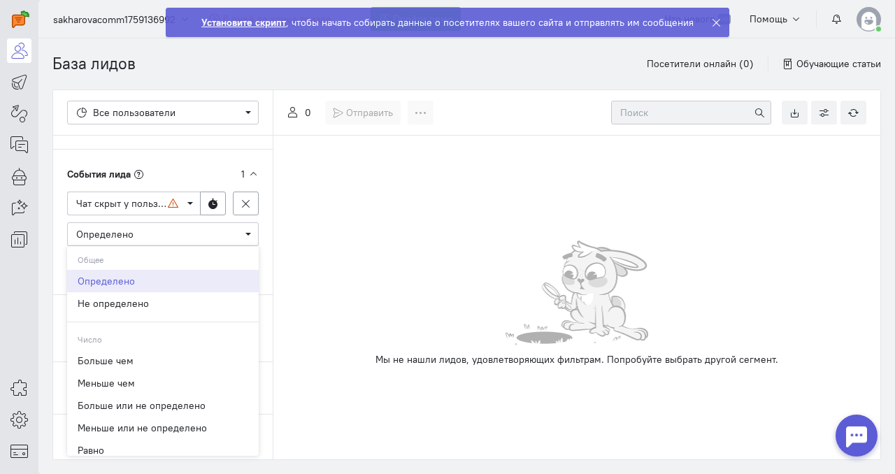
click at [61, 268] on div "События лида 1 Введите или выберите событие Чат скрыт у пользователя Количество…" at bounding box center [163, 222] width 220 height 145
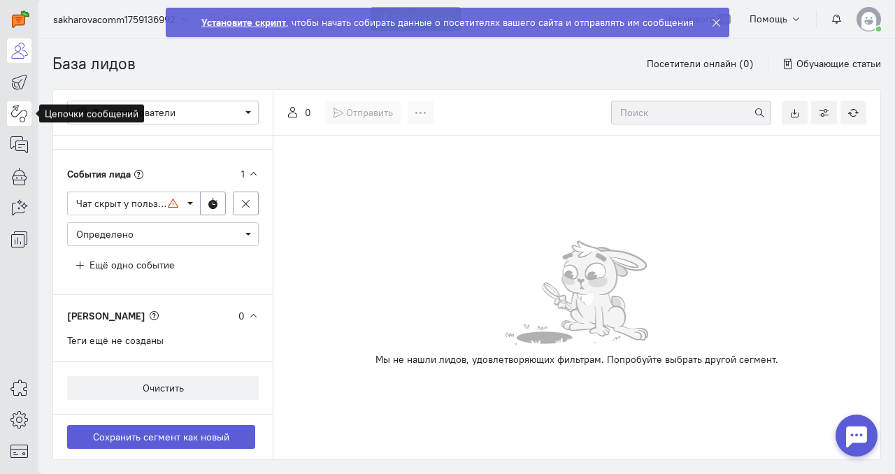
click at [18, 120] on icon at bounding box center [18, 113] width 17 height 17
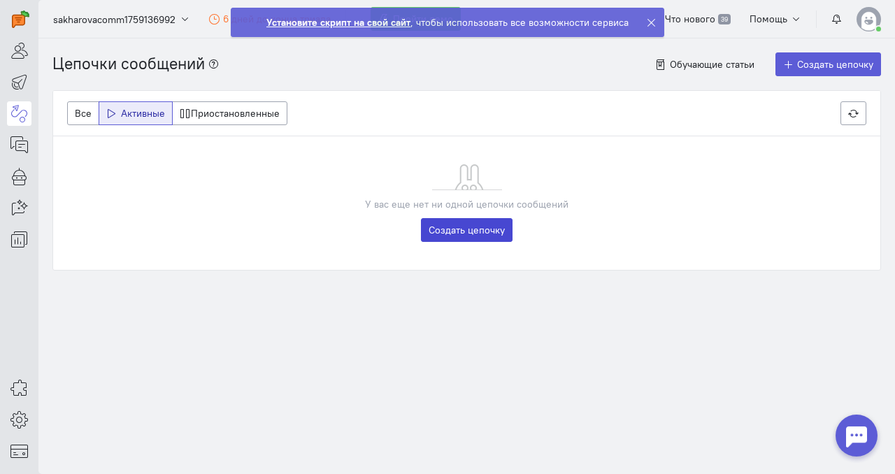
click at [450, 234] on link "Создать цепочку" at bounding box center [467, 230] width 92 height 24
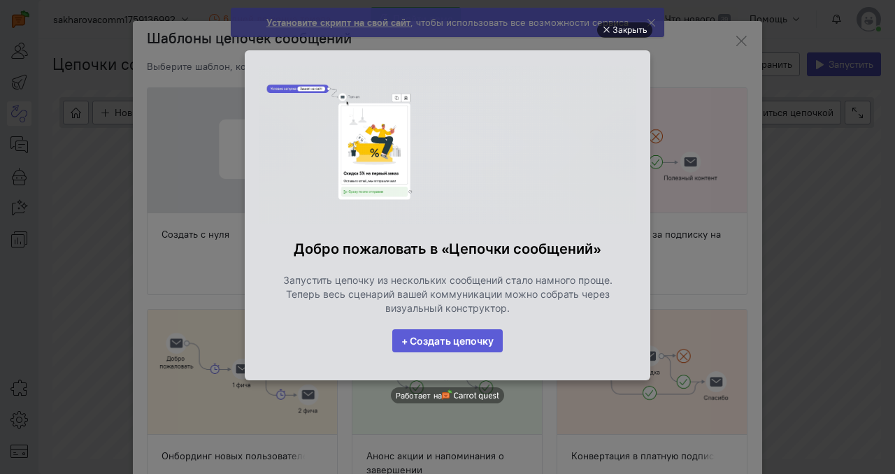
click at [625, 31] on div "Закрыть" at bounding box center [630, 29] width 35 height 15
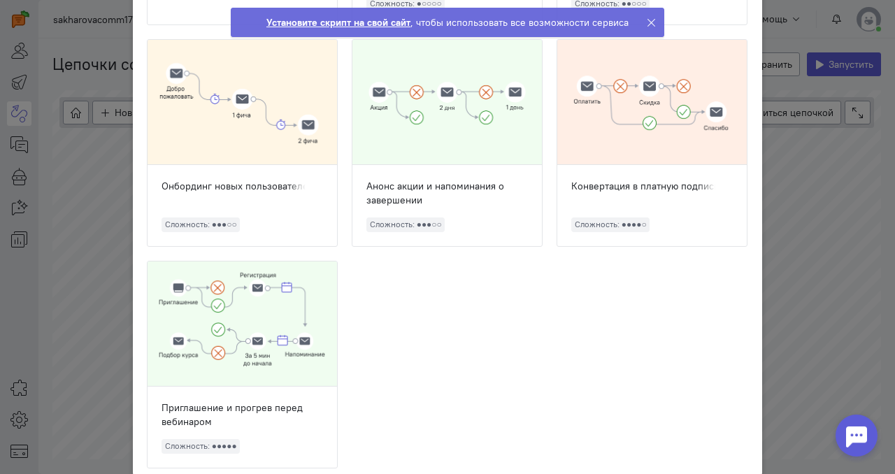
scroll to position [273, 0]
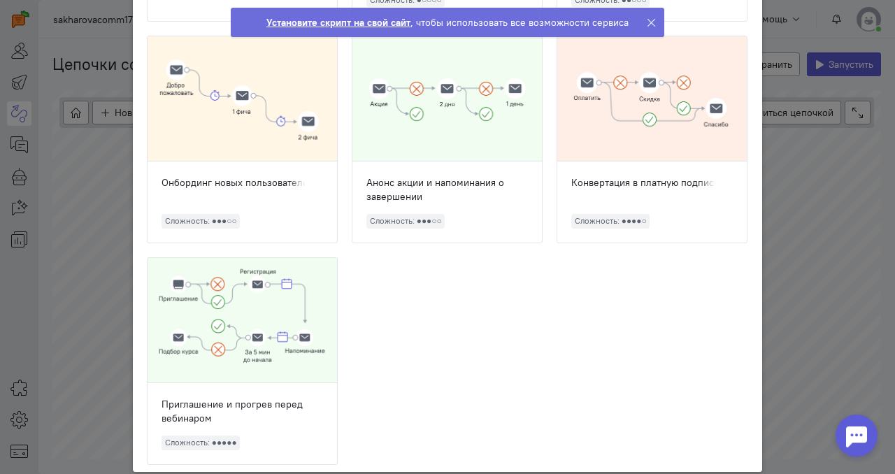
click at [615, 142] on div at bounding box center [652, 98] width 190 height 125
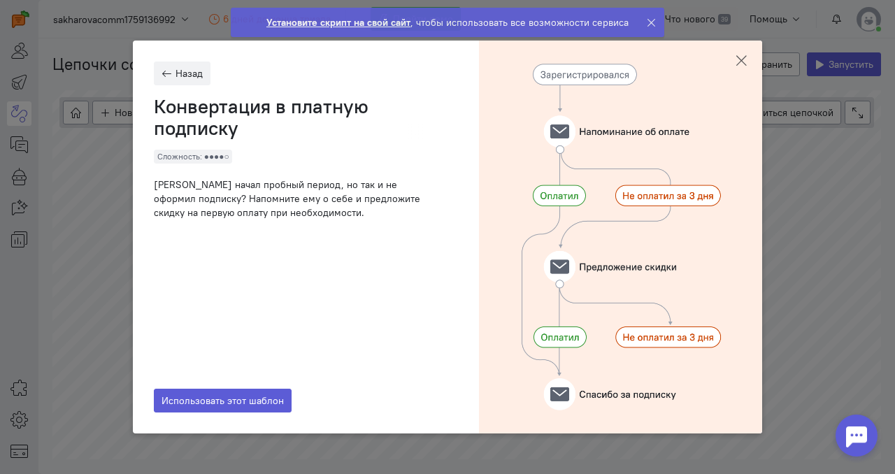
click at [751, 59] on button at bounding box center [741, 61] width 42 height 40
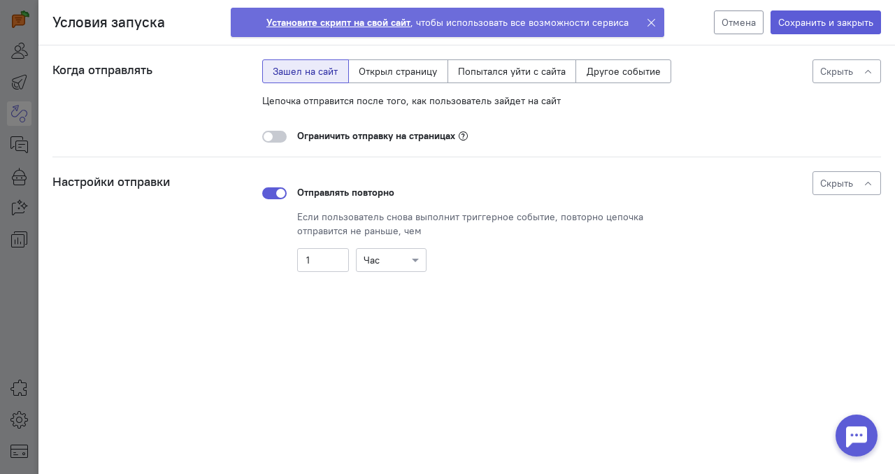
click at [736, 27] on button "Отмена" at bounding box center [739, 22] width 50 height 24
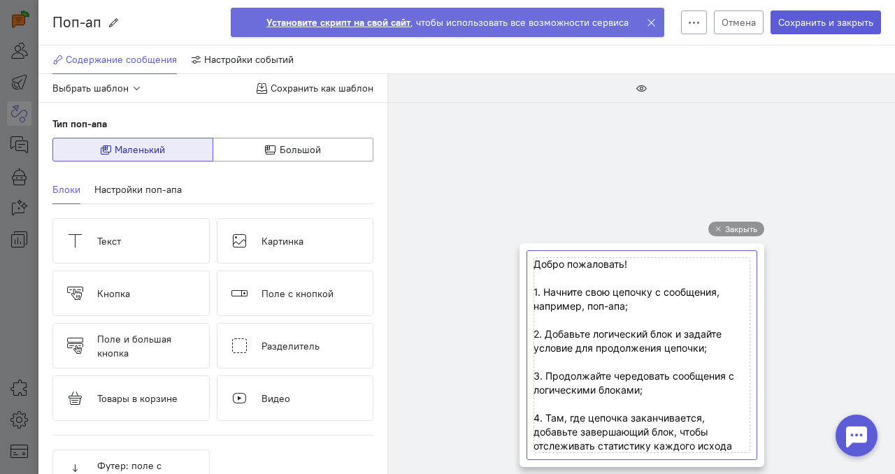
click at [692, 289] on cq-popup-text-block-preview at bounding box center [642, 355] width 217 height 196
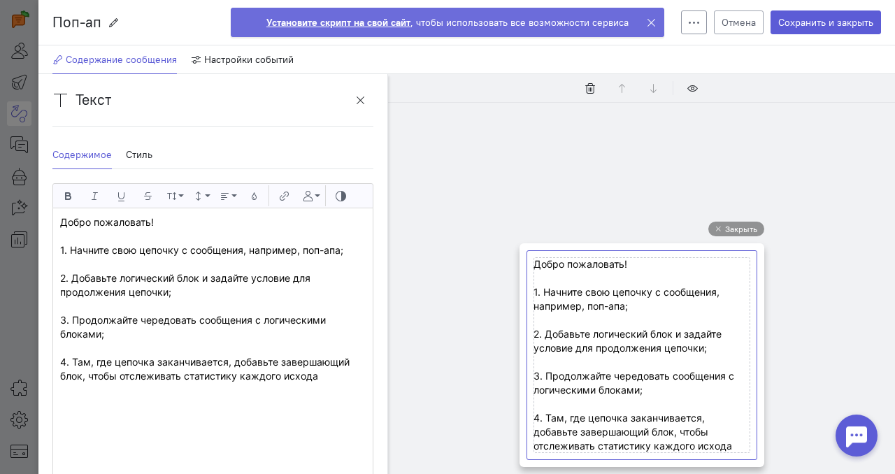
click at [696, 26] on icon at bounding box center [694, 22] width 10 height 10
click at [725, 28] on button "Отмена" at bounding box center [739, 22] width 50 height 24
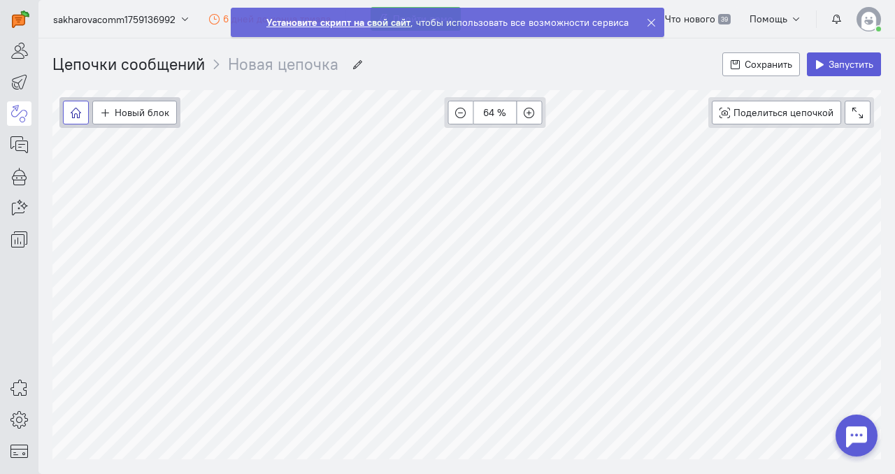
click at [73, 113] on icon "button" at bounding box center [76, 113] width 10 height 10
click at [22, 82] on icon at bounding box center [18, 81] width 17 height 17
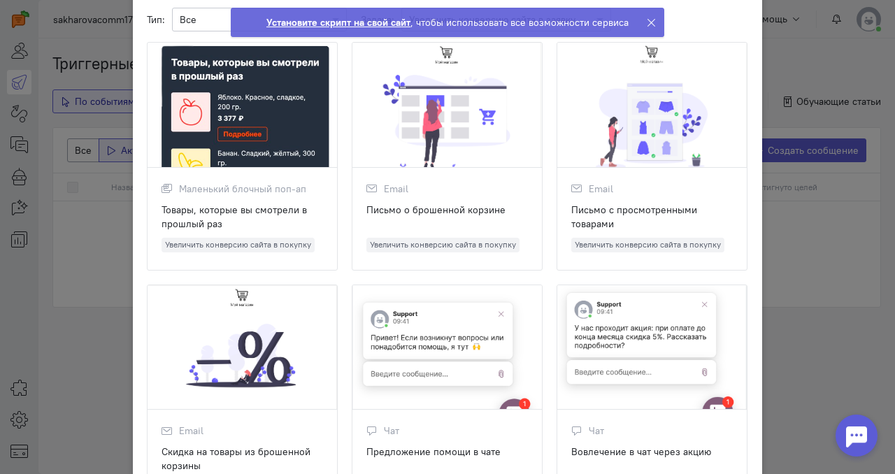
scroll to position [101, 0]
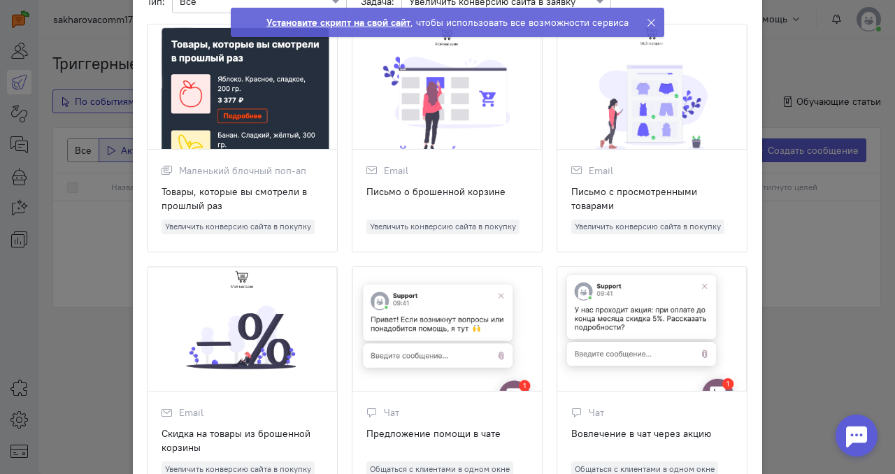
click at [643, 24] on ngb-alert "Установите скрипт на свой сайт , чтобы использовать все возможности сервиса" at bounding box center [448, 22] width 434 height 29
click at [645, 24] on div at bounding box center [652, 86] width 190 height 125
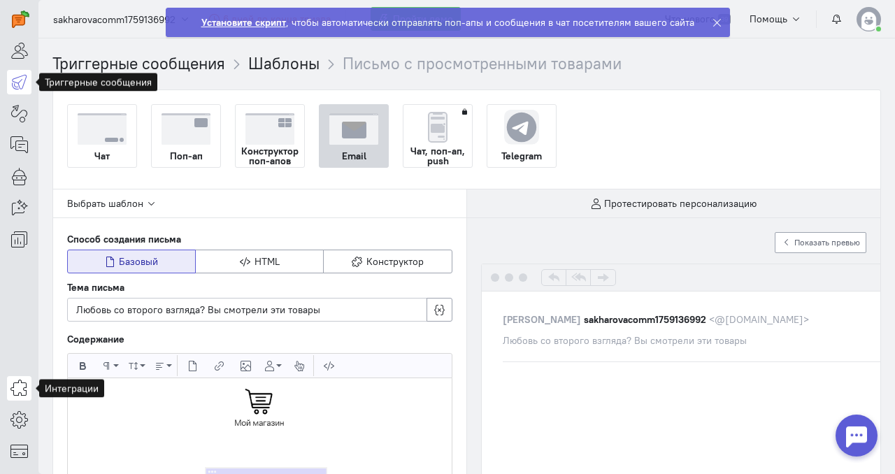
click at [20, 394] on icon at bounding box center [18, 388] width 17 height 17
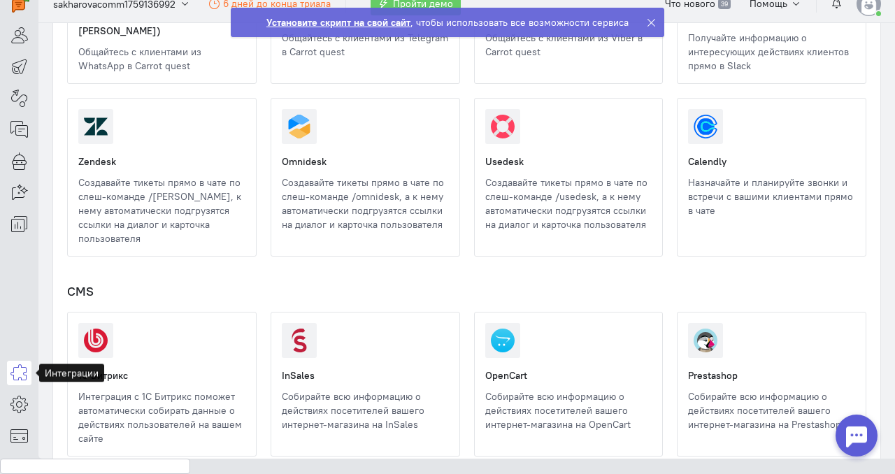
scroll to position [375, 0]
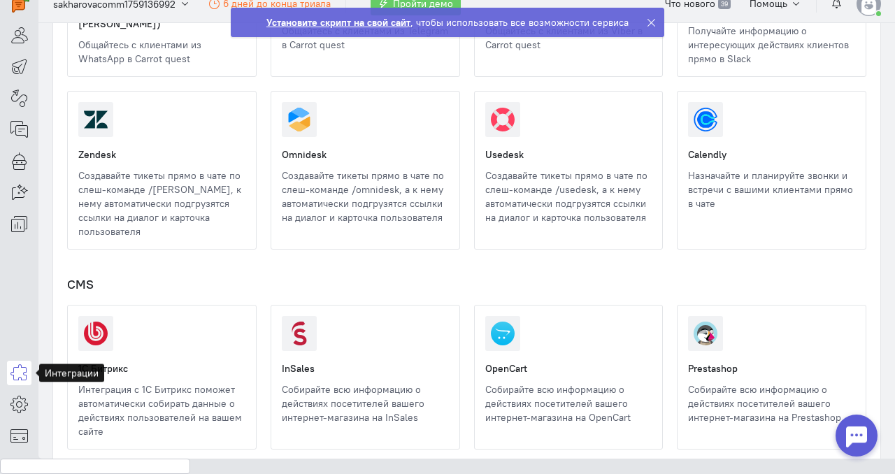
click at [444, 24] on div "Установите скрипт на свой сайт , чтобы использовать все возможности сервиса" at bounding box center [447, 22] width 362 height 14
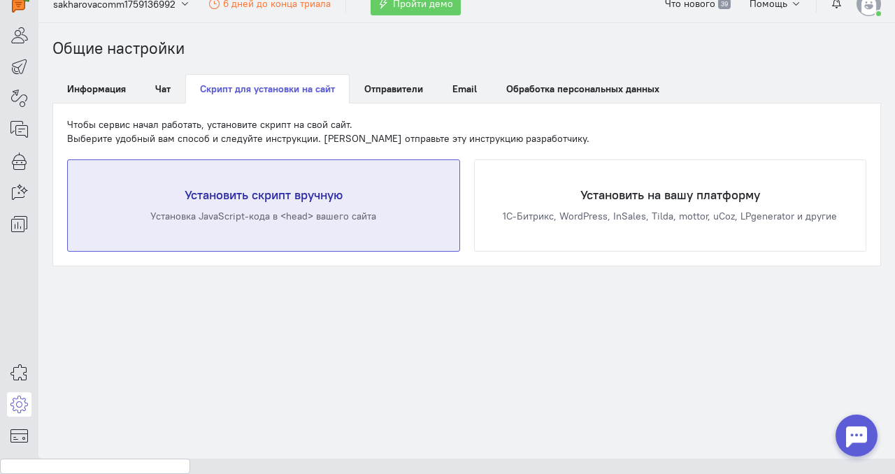
click at [314, 231] on div "Установить скрипт вручную Установка JavaScript-кода в <head> вашего сайта" at bounding box center [264, 205] width 392 height 91
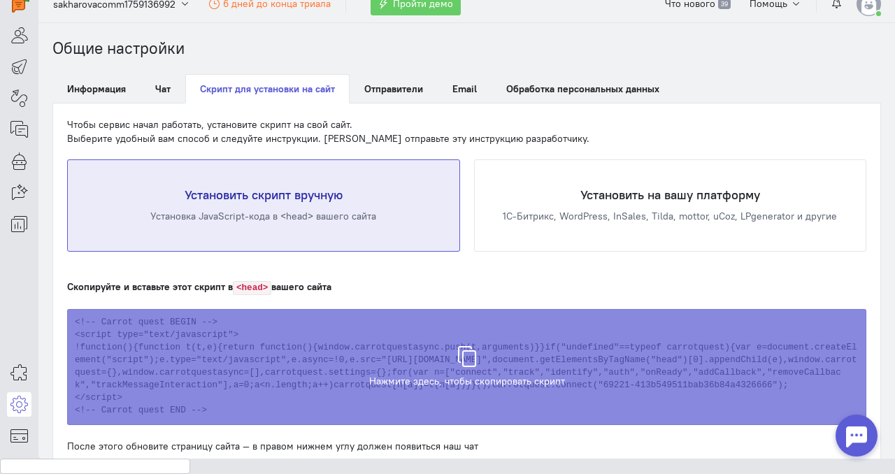
click at [385, 285] on div "Скопируйте и вставьте этот скрипт в <head> вашего сайта" at bounding box center [466, 287] width 799 height 15
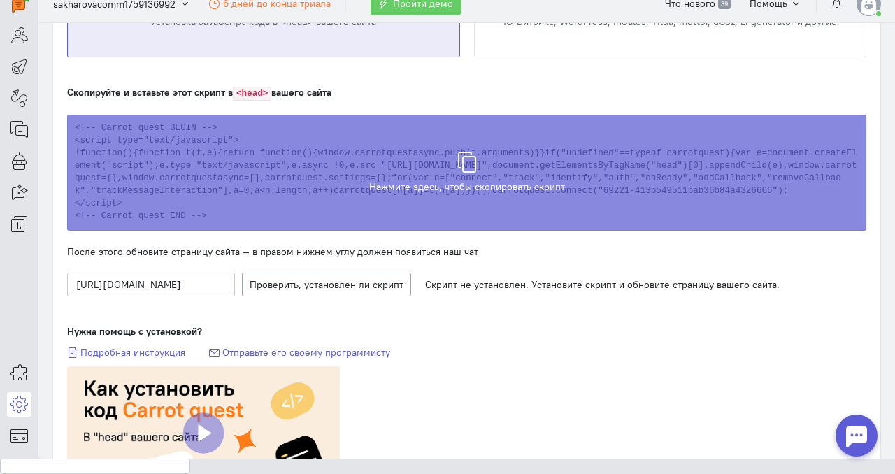
scroll to position [173, 0]
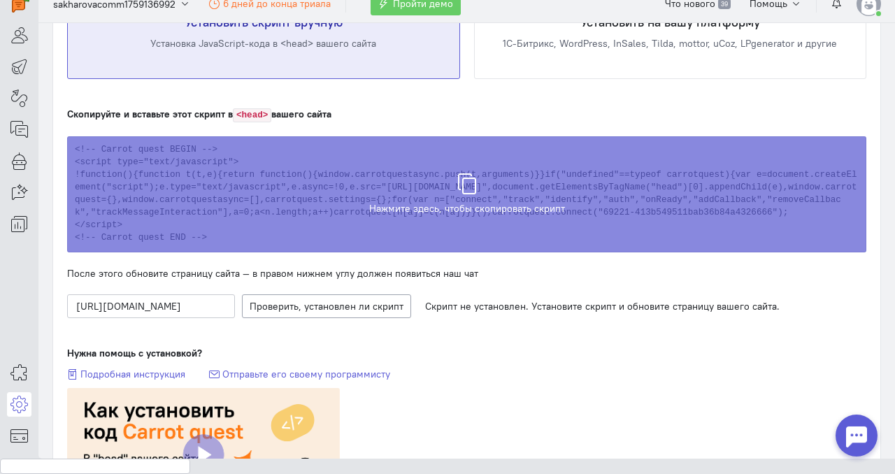
click at [383, 272] on div "Скопируйте и вставьте этот скрипт в <head> вашего сайта Нажмите здесь, чтобы ск…" at bounding box center [466, 314] width 799 height 415
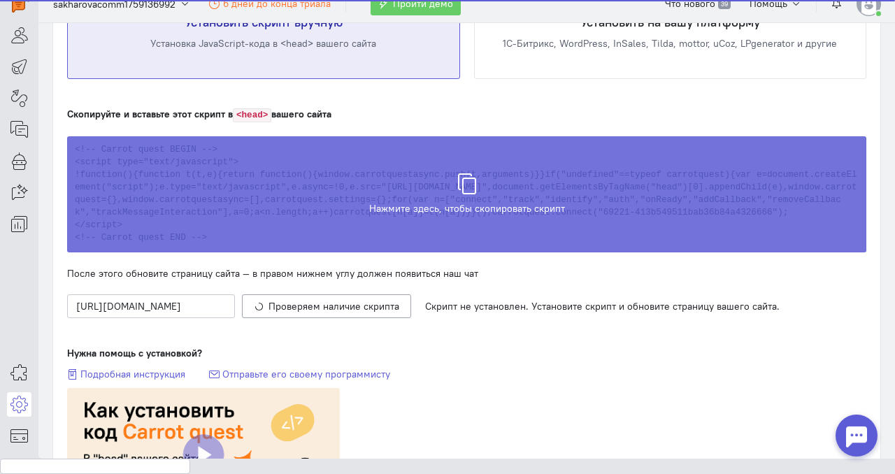
click at [398, 217] on div "Скрипт скопирован в буфер обмена" at bounding box center [466, 187] width 799 height 116
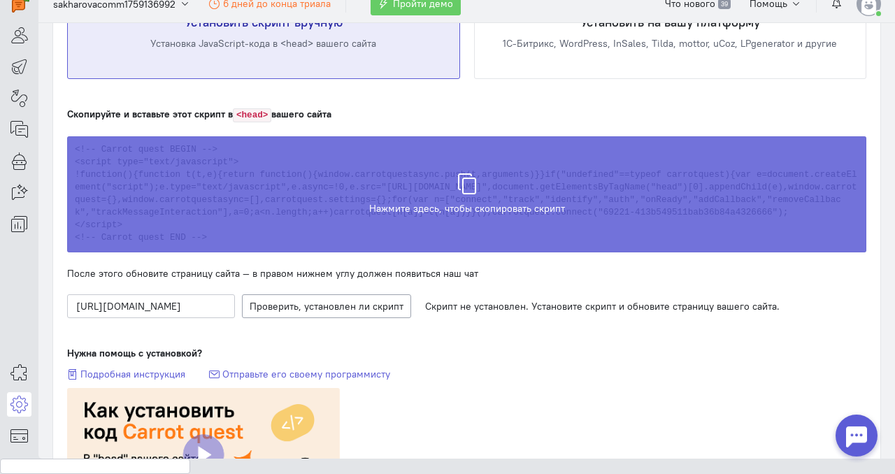
click at [377, 184] on div "Скрипт скопирован в буфер обмена" at bounding box center [466, 187] width 799 height 116
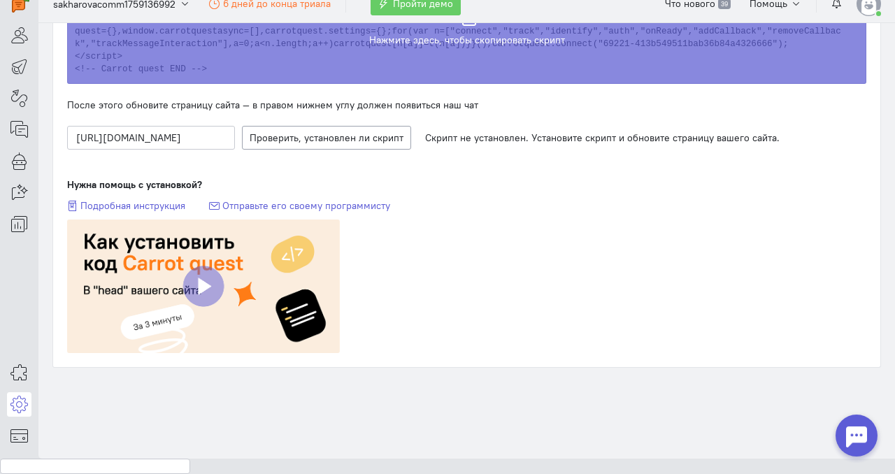
scroll to position [353, 0]
